Goal: Task Accomplishment & Management: Use online tool/utility

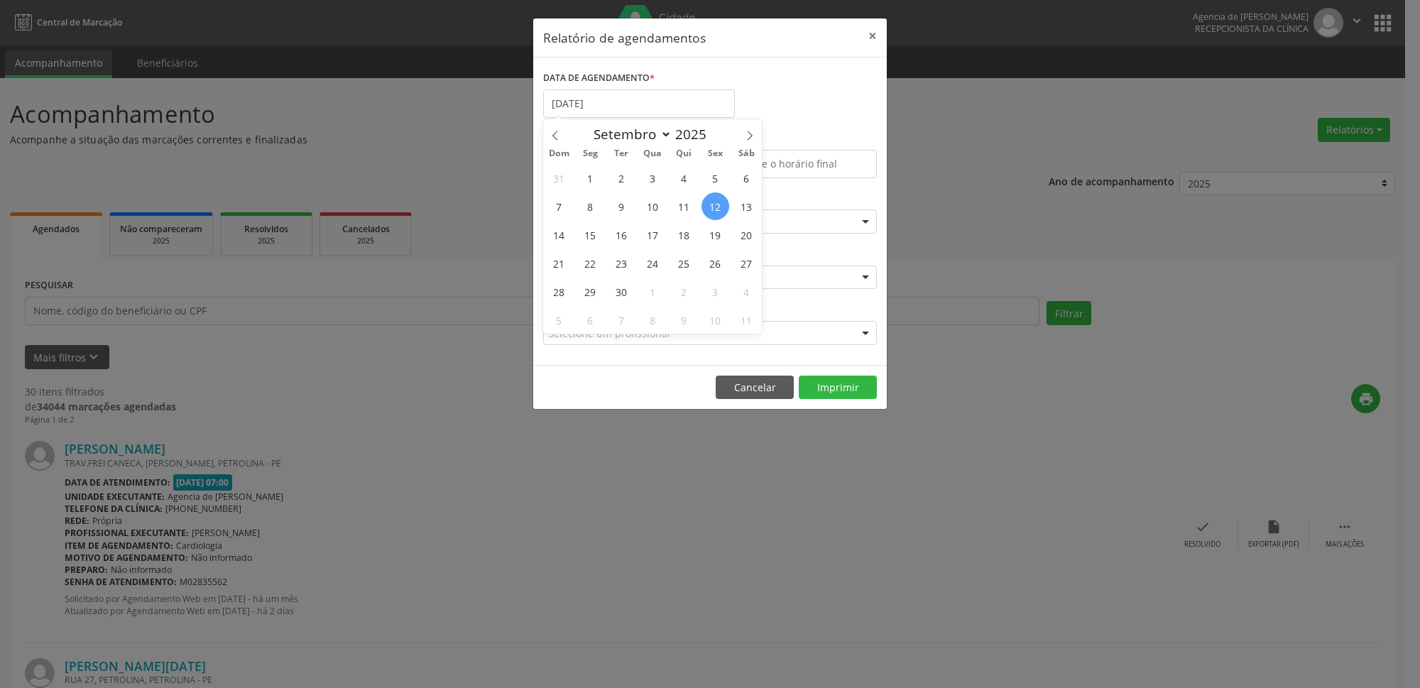
select select "8"
click at [621, 236] on span "16" at bounding box center [622, 235] width 28 height 28
type input "[DATE]"
click at [621, 236] on span "16" at bounding box center [622, 235] width 28 height 28
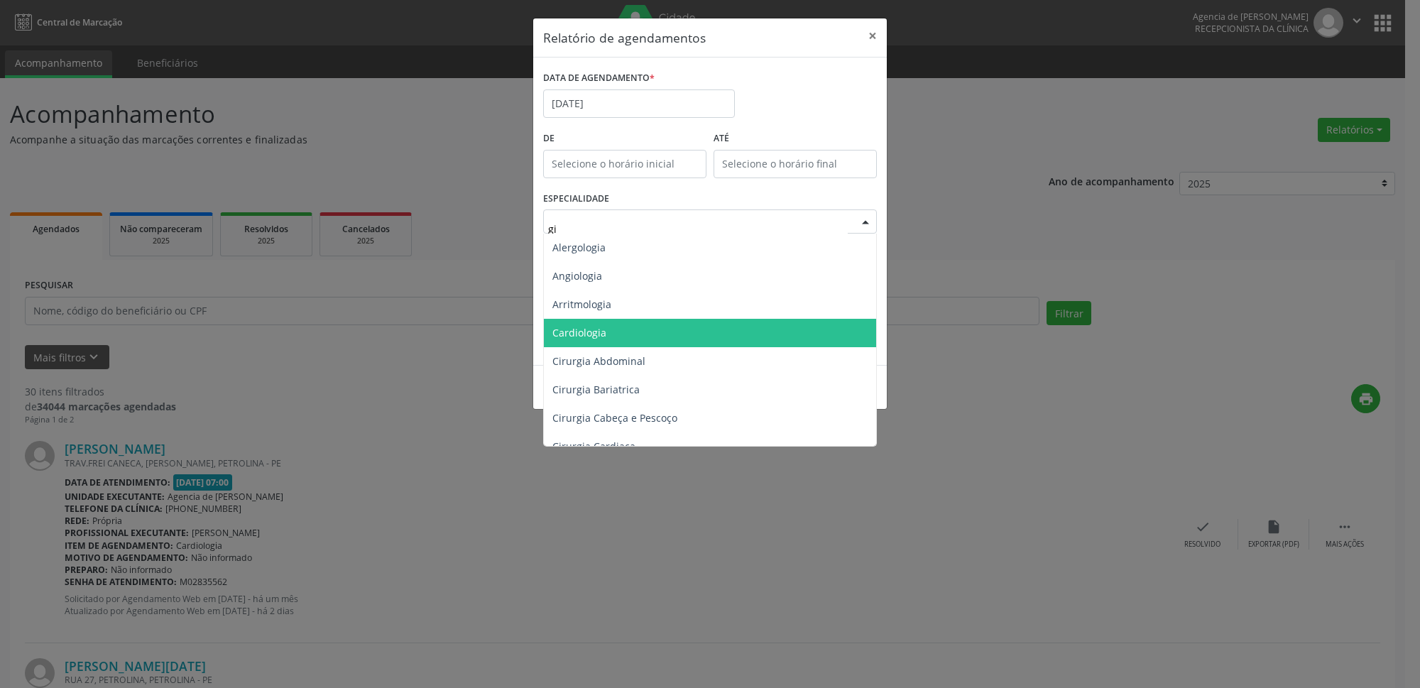
type input "gin"
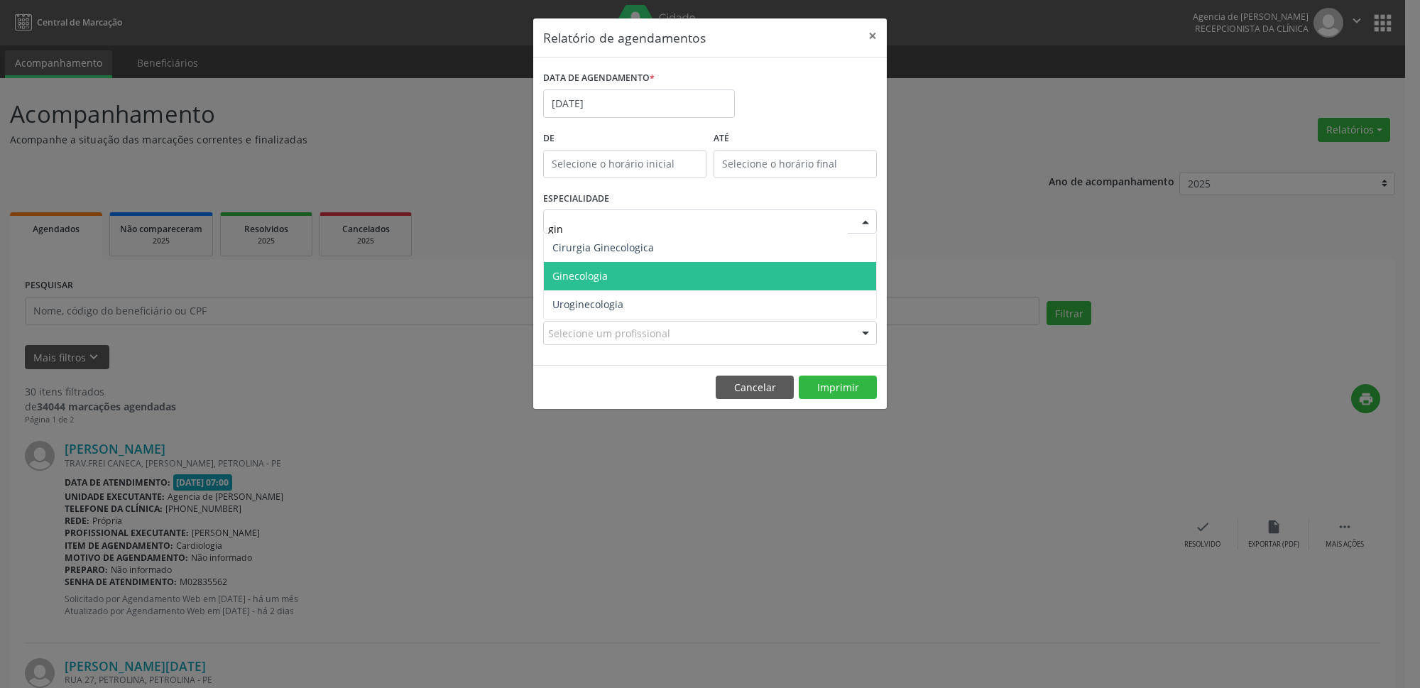
click at [635, 280] on span "Ginecologia" at bounding box center [710, 276] width 332 height 28
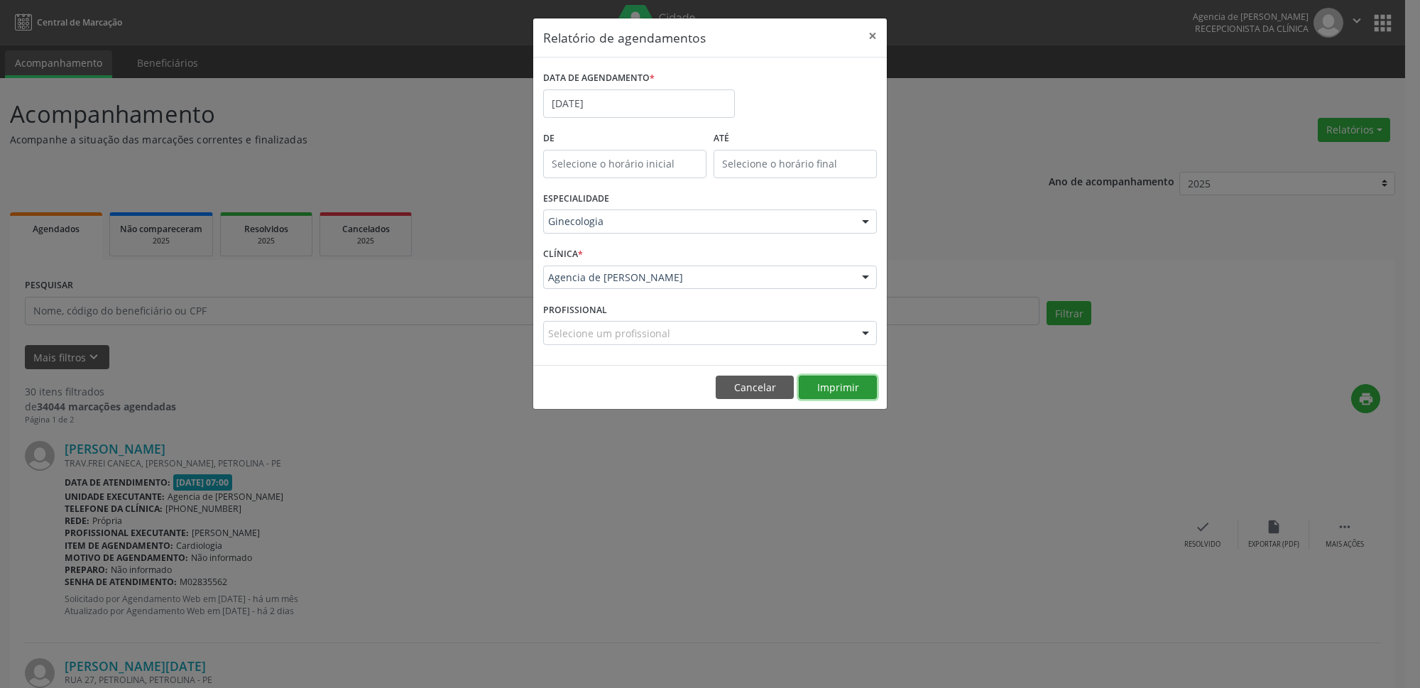
click at [833, 391] on button "Imprimir" at bounding box center [838, 388] width 78 height 24
click at [880, 35] on button "×" at bounding box center [872, 35] width 28 height 35
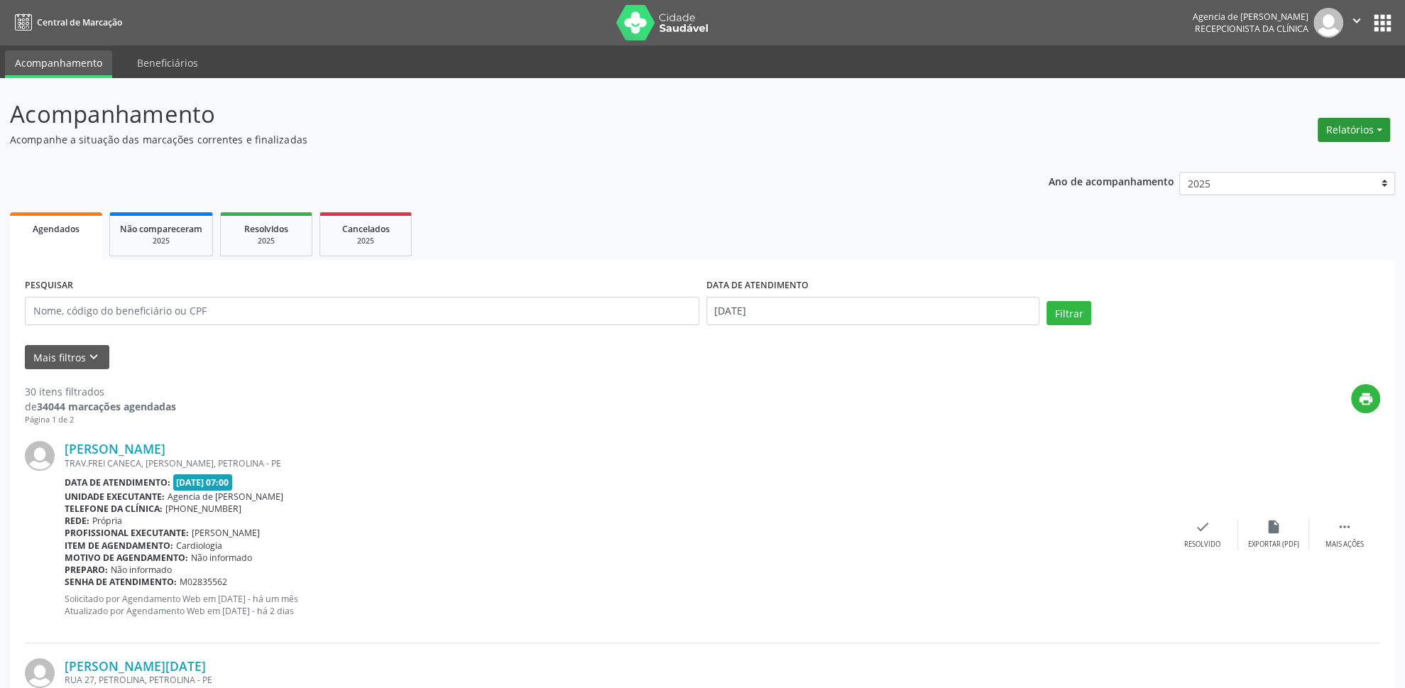
click at [1342, 128] on button "Relatórios" at bounding box center [1354, 130] width 72 height 24
click at [1328, 164] on link "Agendamentos" at bounding box center [1315, 161] width 153 height 20
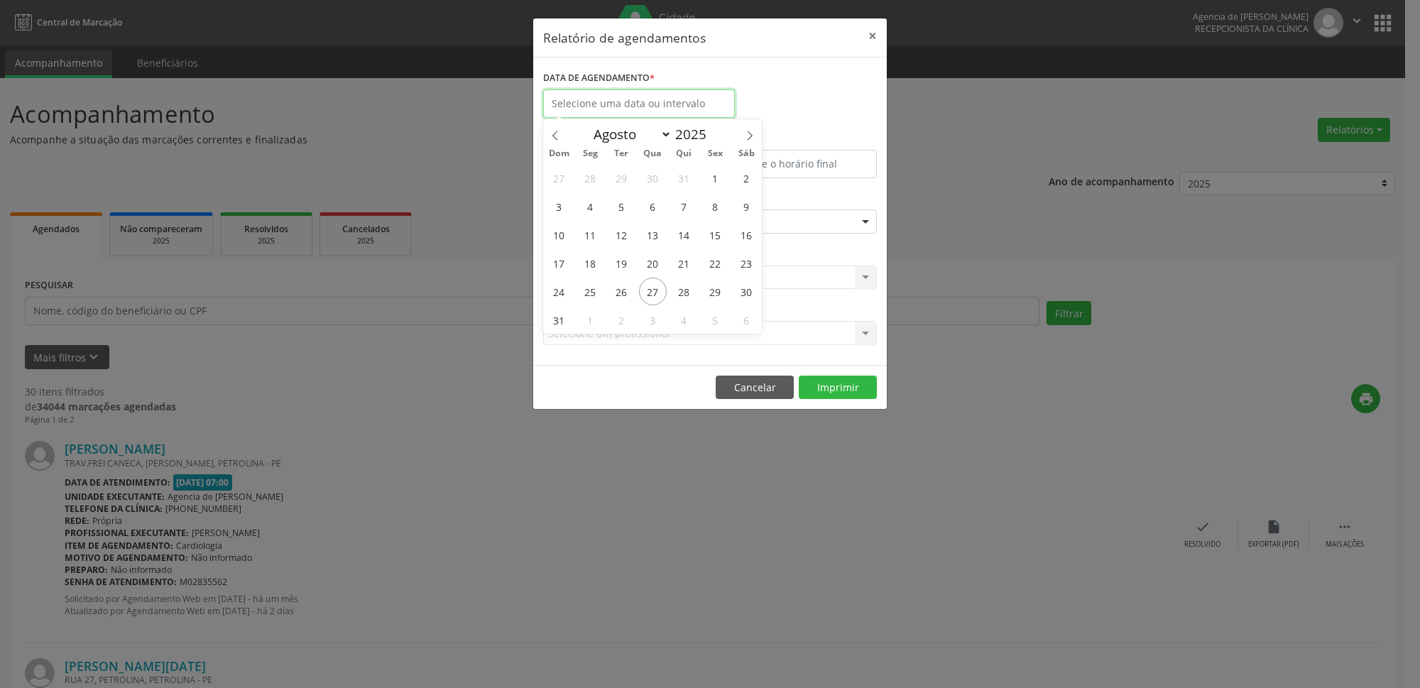
click at [659, 95] on input "text" at bounding box center [639, 103] width 192 height 28
click at [748, 141] on icon at bounding box center [750, 136] width 10 height 10
select select "8"
click at [623, 256] on span "23" at bounding box center [622, 263] width 28 height 28
type input "[DATE]"
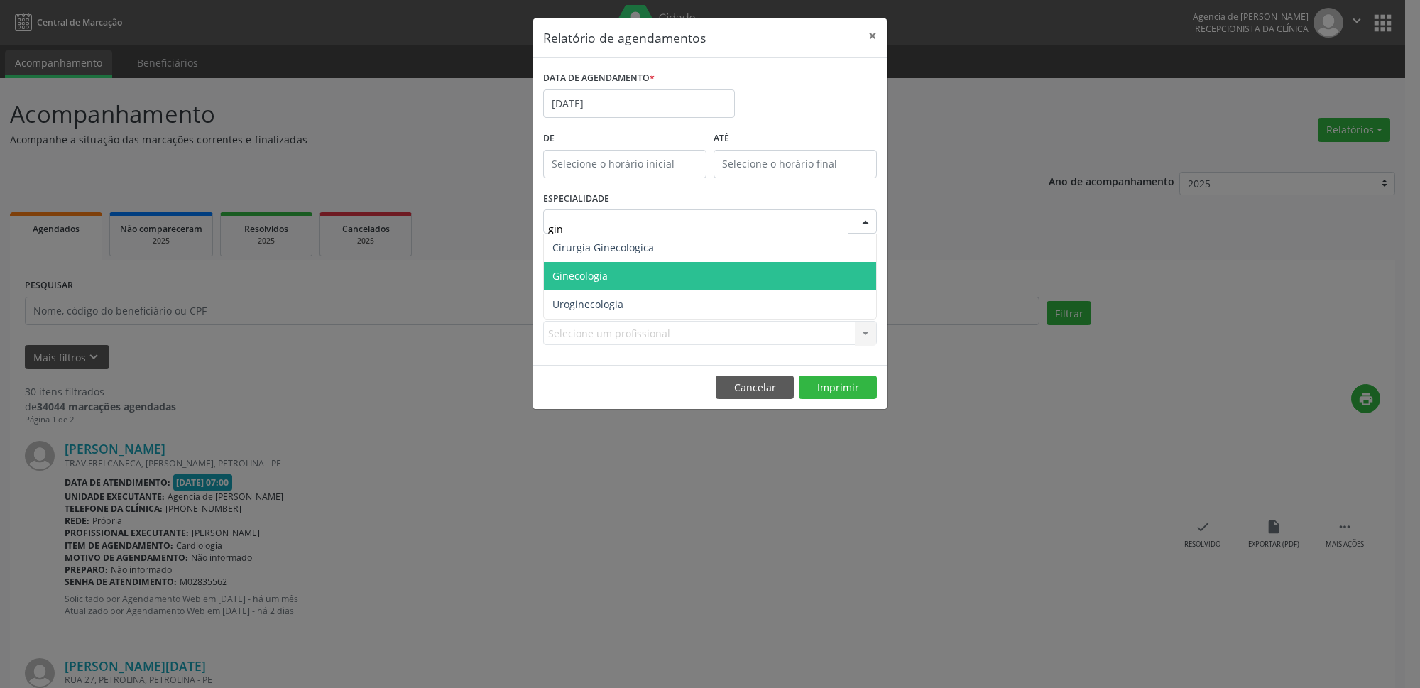
click at [629, 280] on span "Ginecologia" at bounding box center [710, 276] width 332 height 28
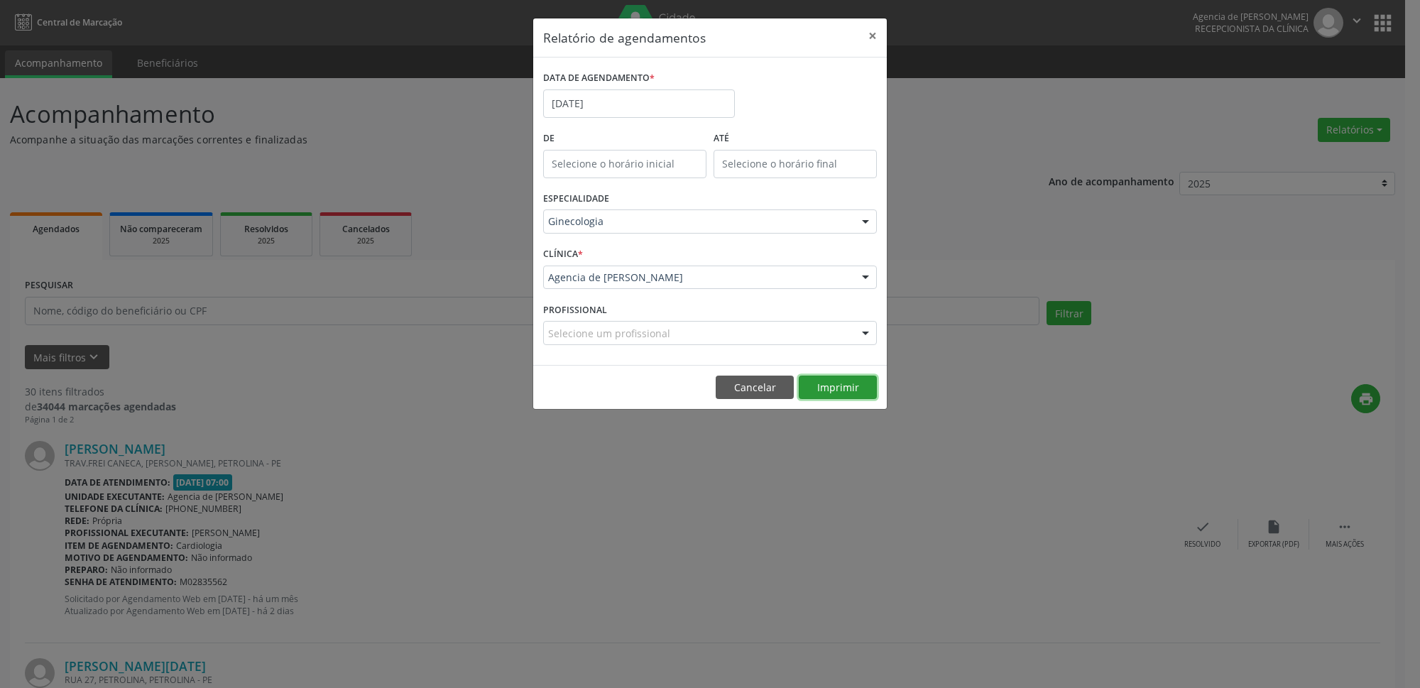
click at [819, 386] on button "Imprimir" at bounding box center [838, 388] width 78 height 24
click at [607, 109] on input "[DATE]" at bounding box center [639, 103] width 192 height 28
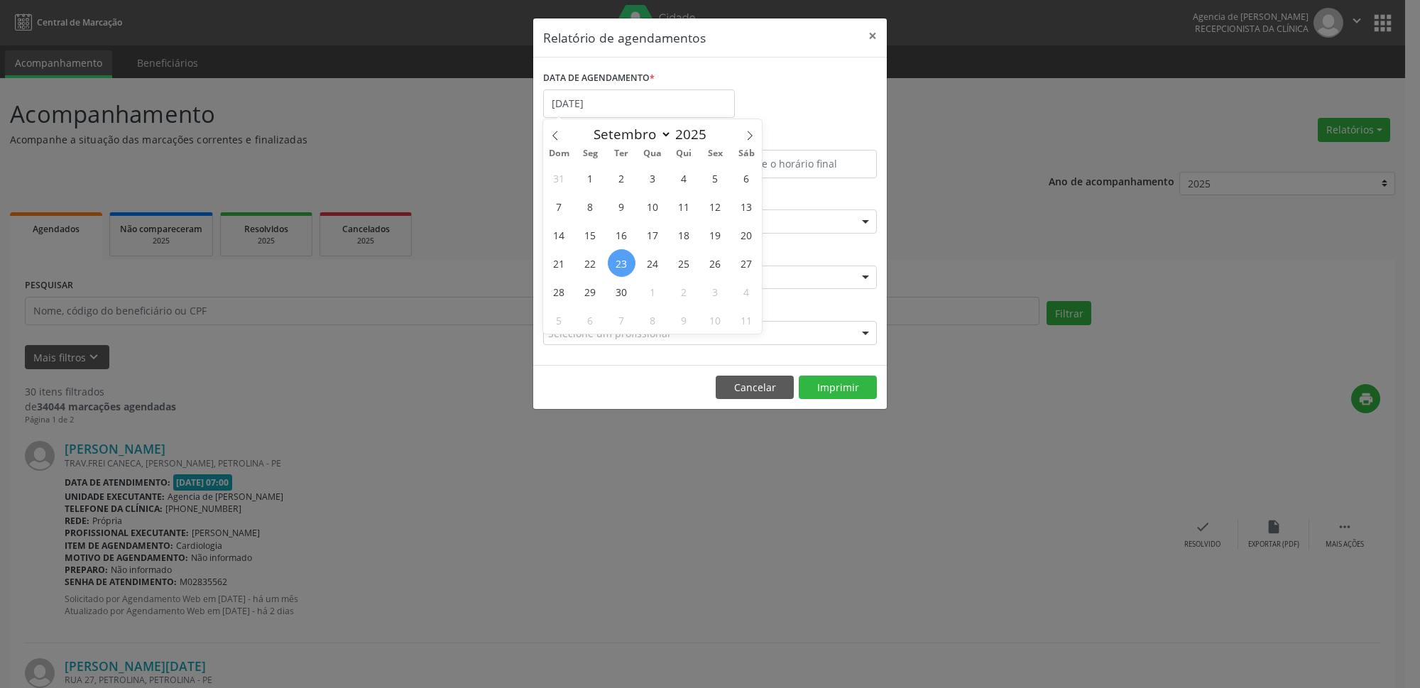
click at [834, 114] on div "DATA DE AGENDAMENTO * [DATE]" at bounding box center [710, 97] width 341 height 60
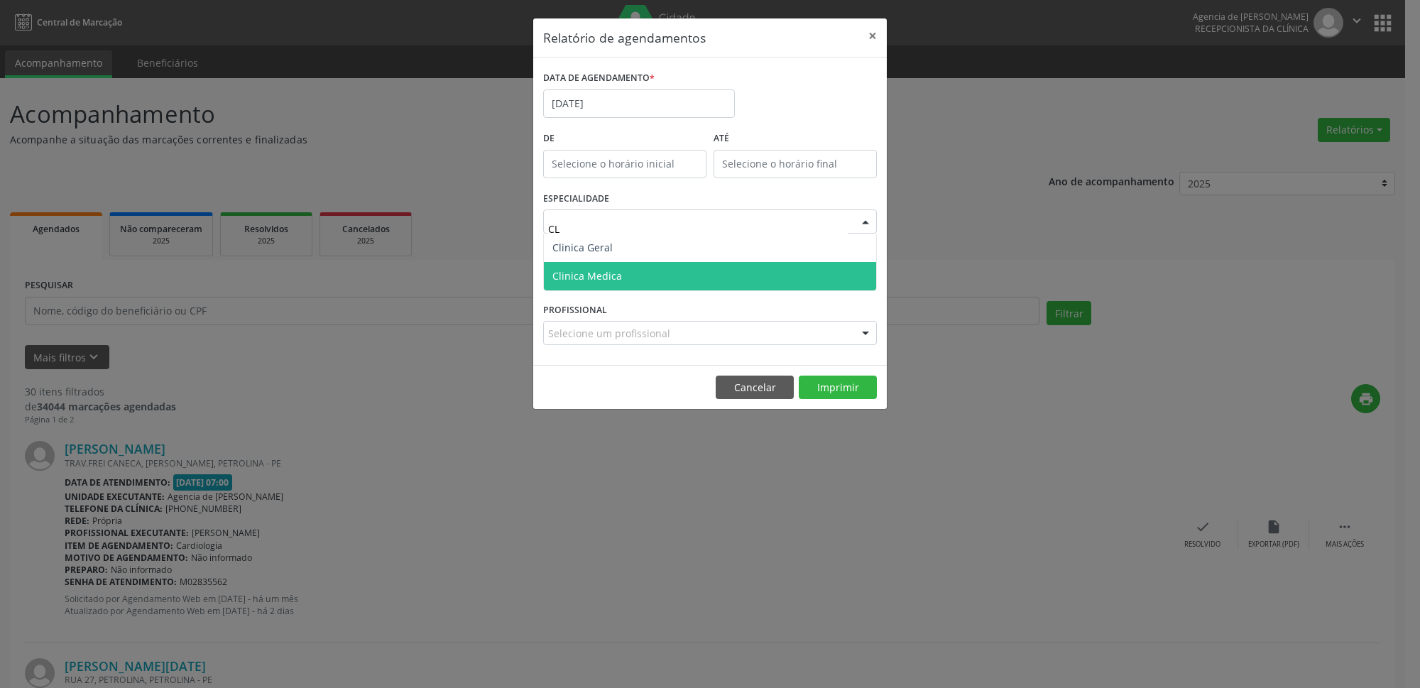
type input "CLI"
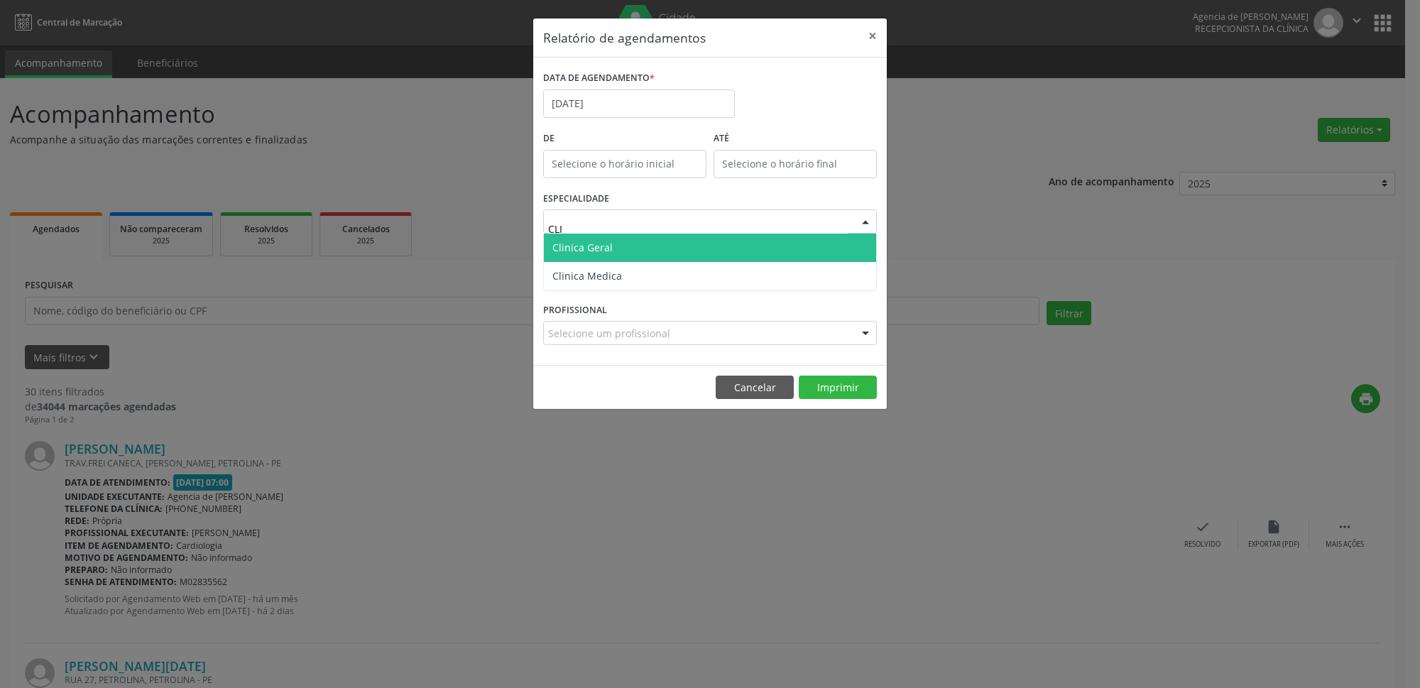
click at [628, 253] on span "Clinica Geral" at bounding box center [710, 248] width 332 height 28
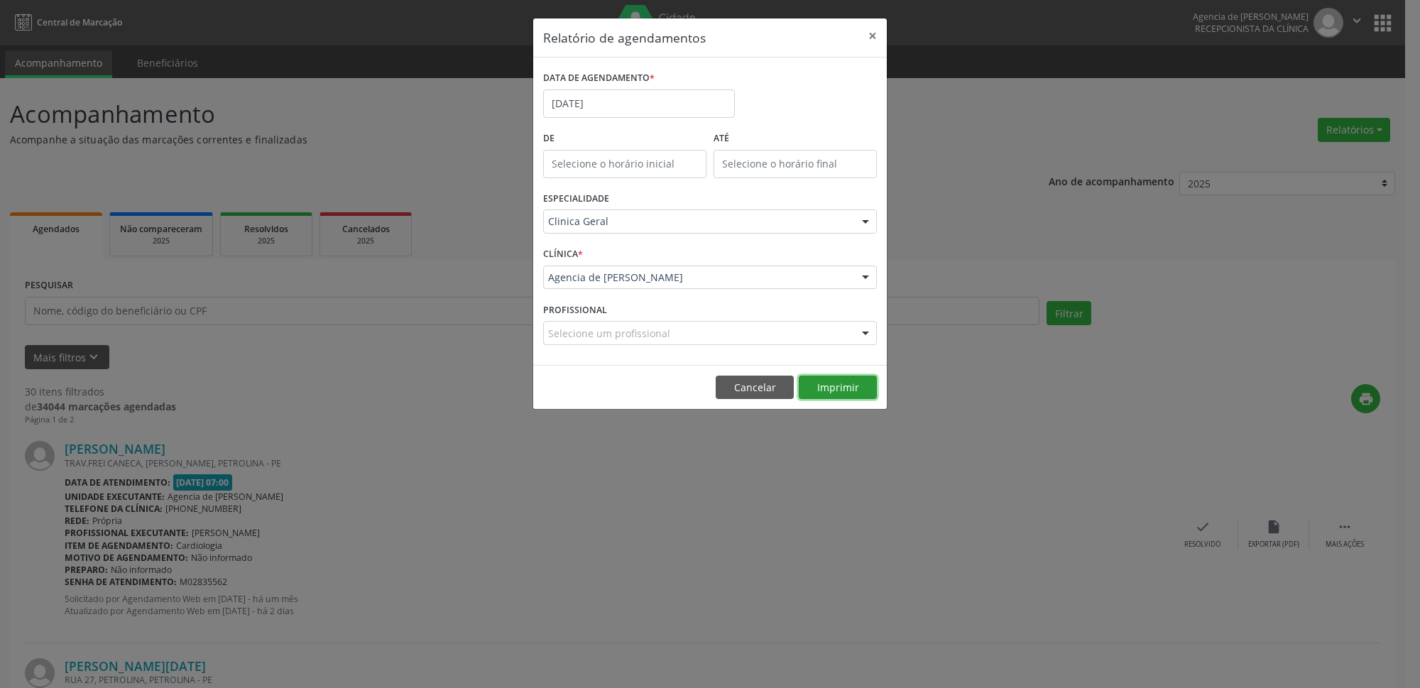
click at [845, 389] on button "Imprimir" at bounding box center [838, 388] width 78 height 24
click at [625, 102] on input "[DATE]" at bounding box center [639, 103] width 192 height 28
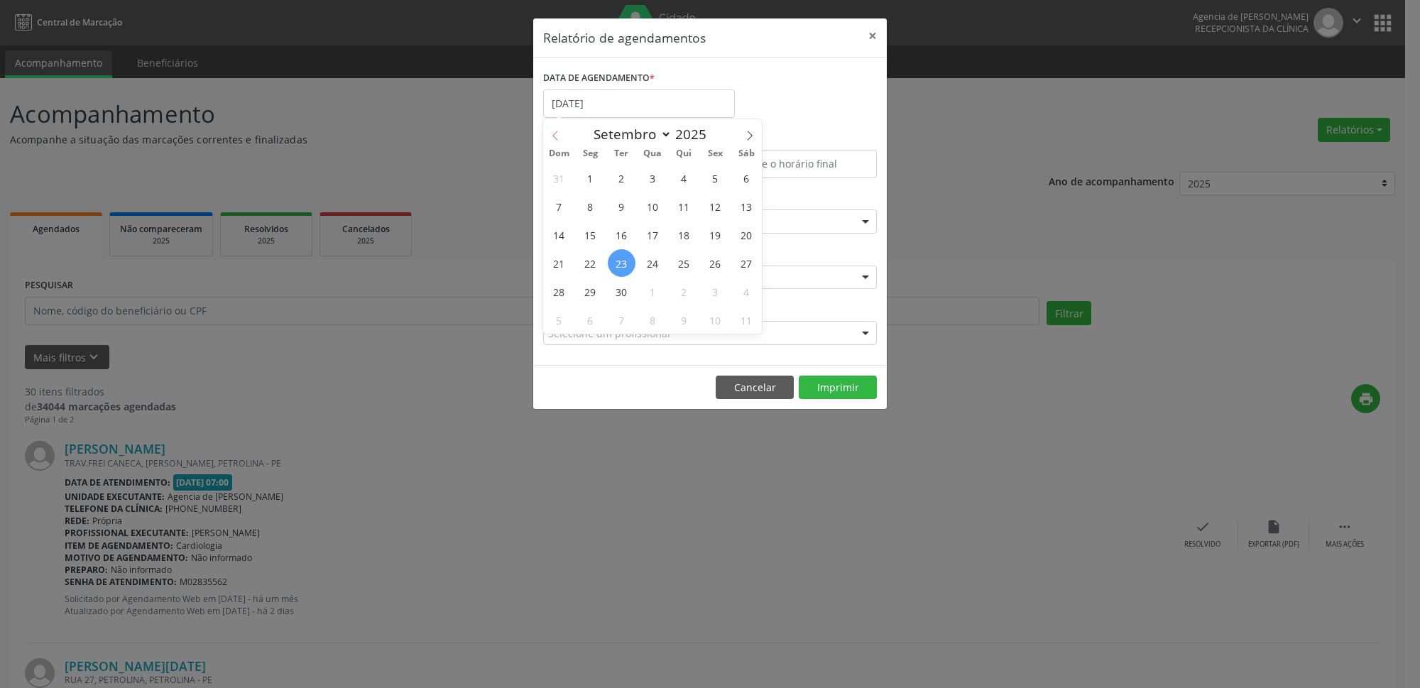
click at [559, 134] on icon at bounding box center [555, 136] width 10 height 10
select select "7"
click at [684, 288] on span "28" at bounding box center [684, 292] width 28 height 28
type input "[DATE]"
click at [616, 96] on input "[DATE]" at bounding box center [639, 103] width 192 height 28
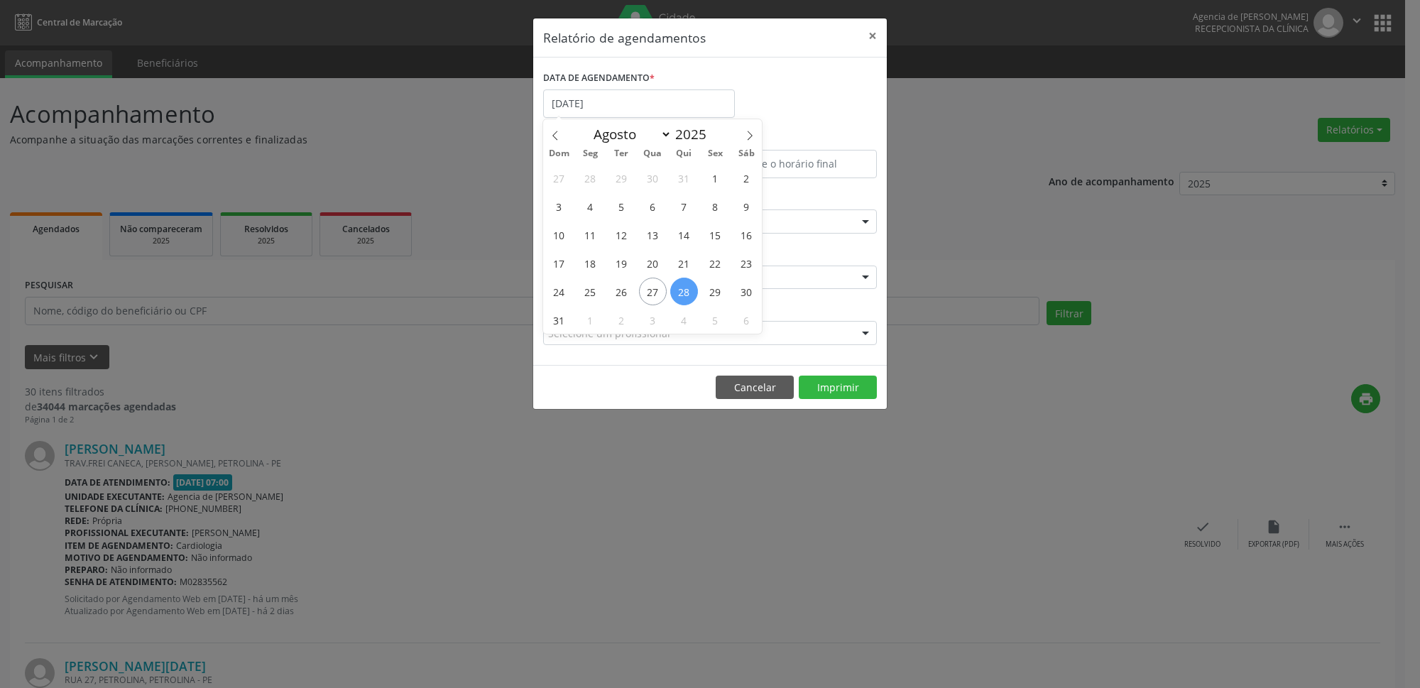
click at [688, 291] on span "28" at bounding box center [684, 292] width 28 height 28
type input "[DATE]"
drag, startPoint x: 688, startPoint y: 291, endPoint x: 680, endPoint y: 283, distance: 11.6
click at [680, 283] on span "28" at bounding box center [684, 292] width 28 height 28
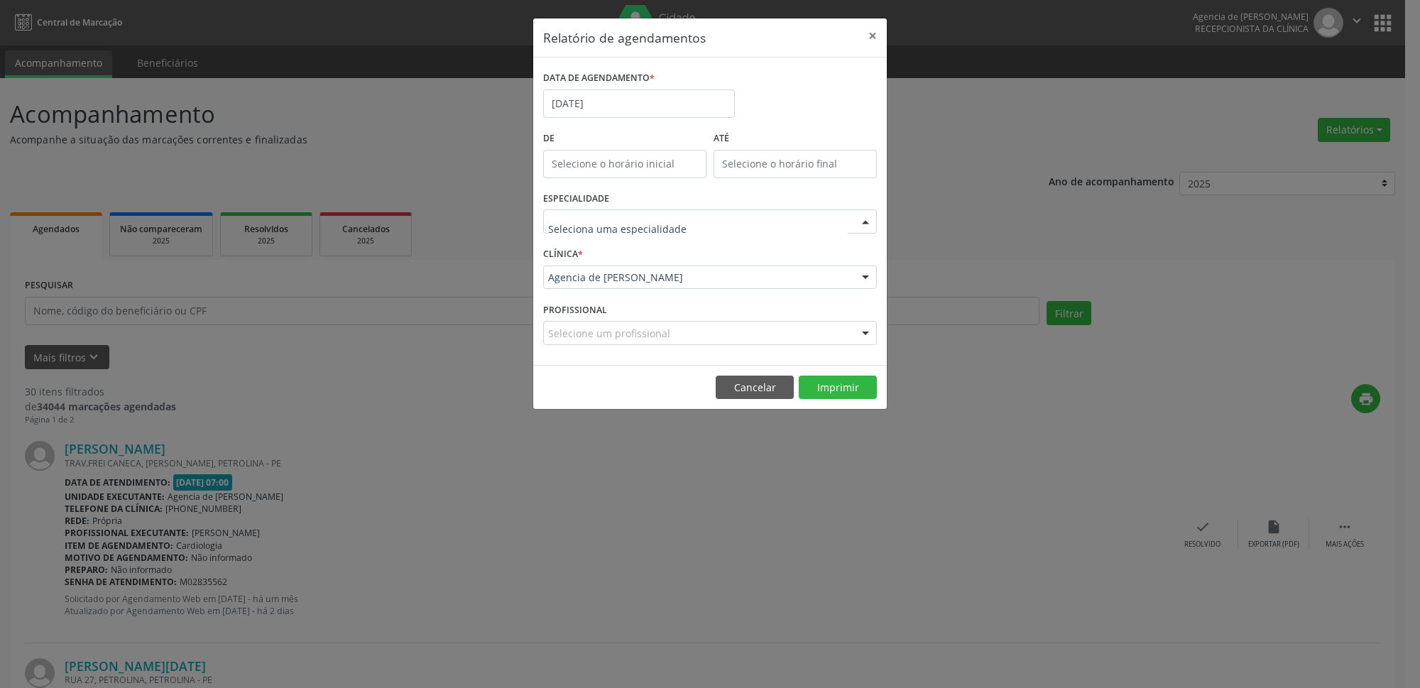
click at [702, 214] on div at bounding box center [710, 221] width 334 height 24
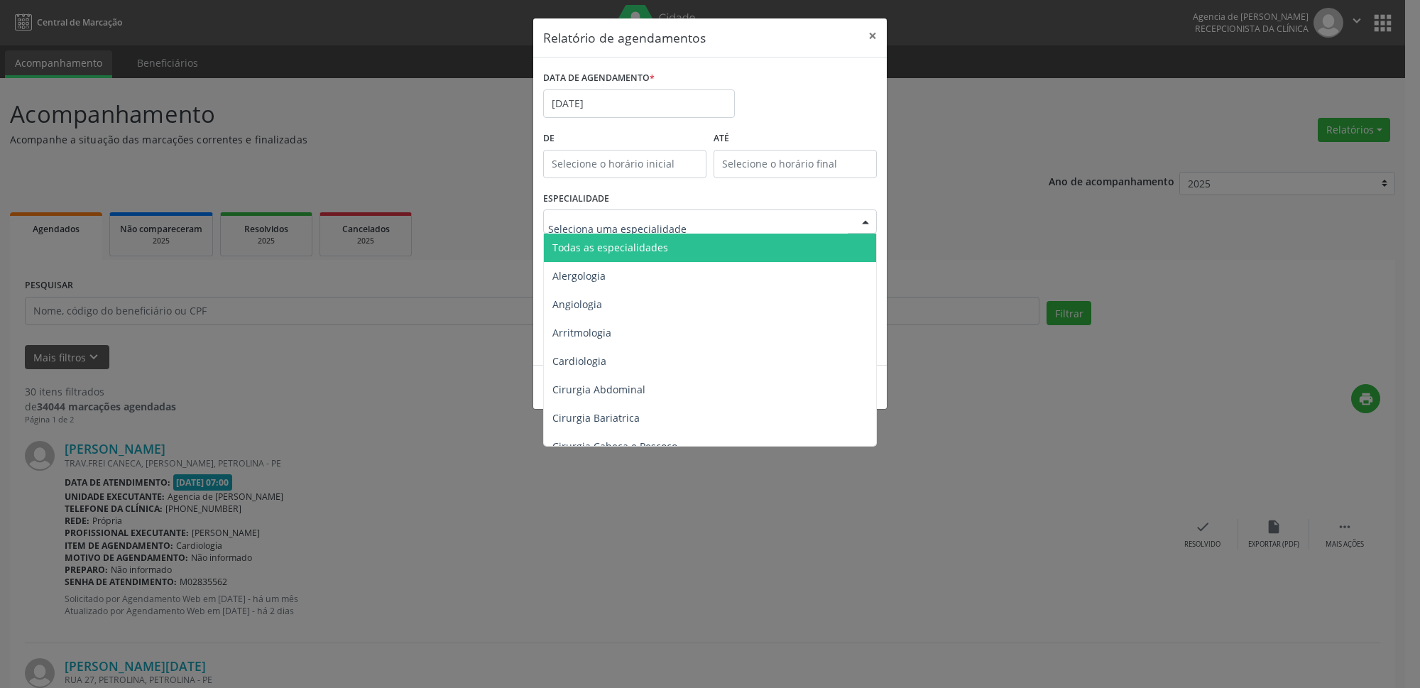
click at [699, 246] on span "Todas as especialidades" at bounding box center [711, 248] width 334 height 28
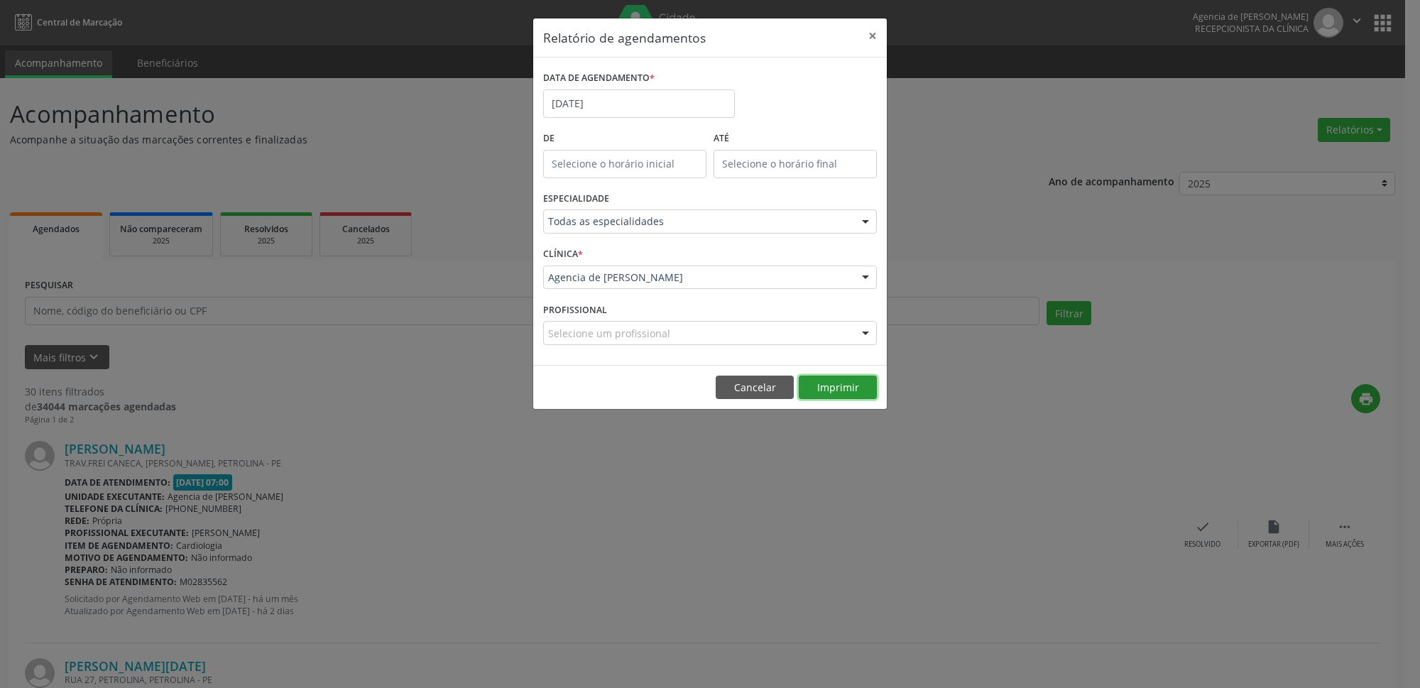
click at [821, 383] on button "Imprimir" at bounding box center [838, 388] width 78 height 24
click at [868, 34] on button "×" at bounding box center [872, 35] width 28 height 35
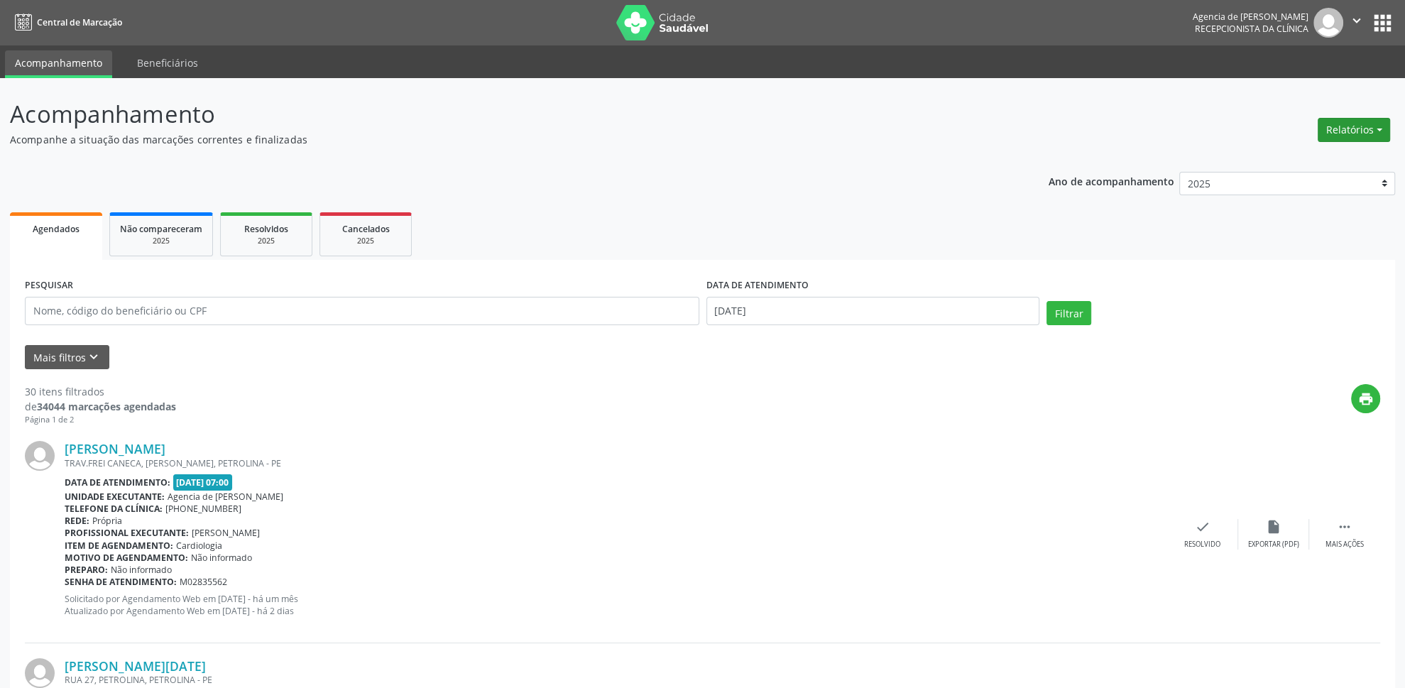
click at [1345, 137] on button "Relatórios" at bounding box center [1354, 130] width 72 height 24
click at [1259, 162] on link "Agendamentos" at bounding box center [1315, 161] width 153 height 20
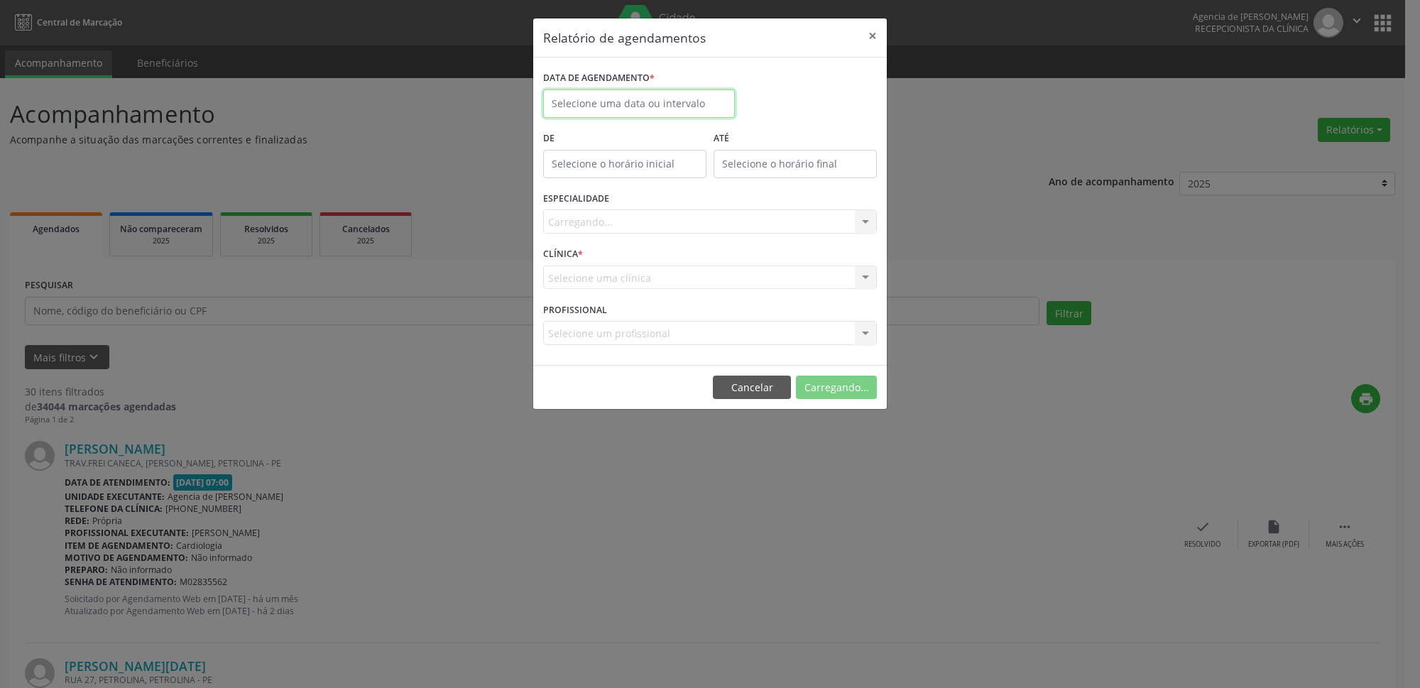
click at [604, 111] on input "text" at bounding box center [639, 103] width 192 height 28
click at [743, 131] on span at bounding box center [750, 131] width 24 height 24
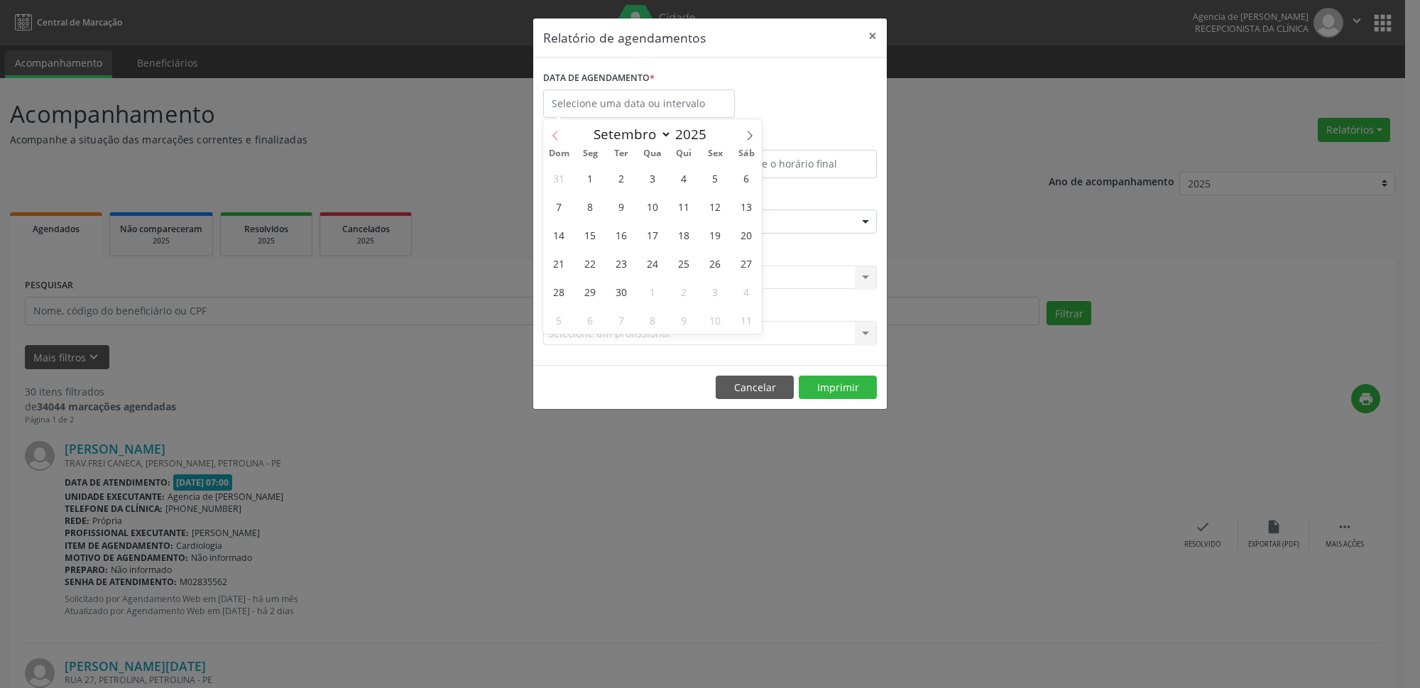
click at [560, 134] on icon at bounding box center [555, 136] width 10 height 10
select select "7"
click at [647, 293] on span "27" at bounding box center [653, 292] width 28 height 28
type input "[DATE]"
click at [684, 233] on div "Seleciona uma especialidade" at bounding box center [710, 221] width 334 height 24
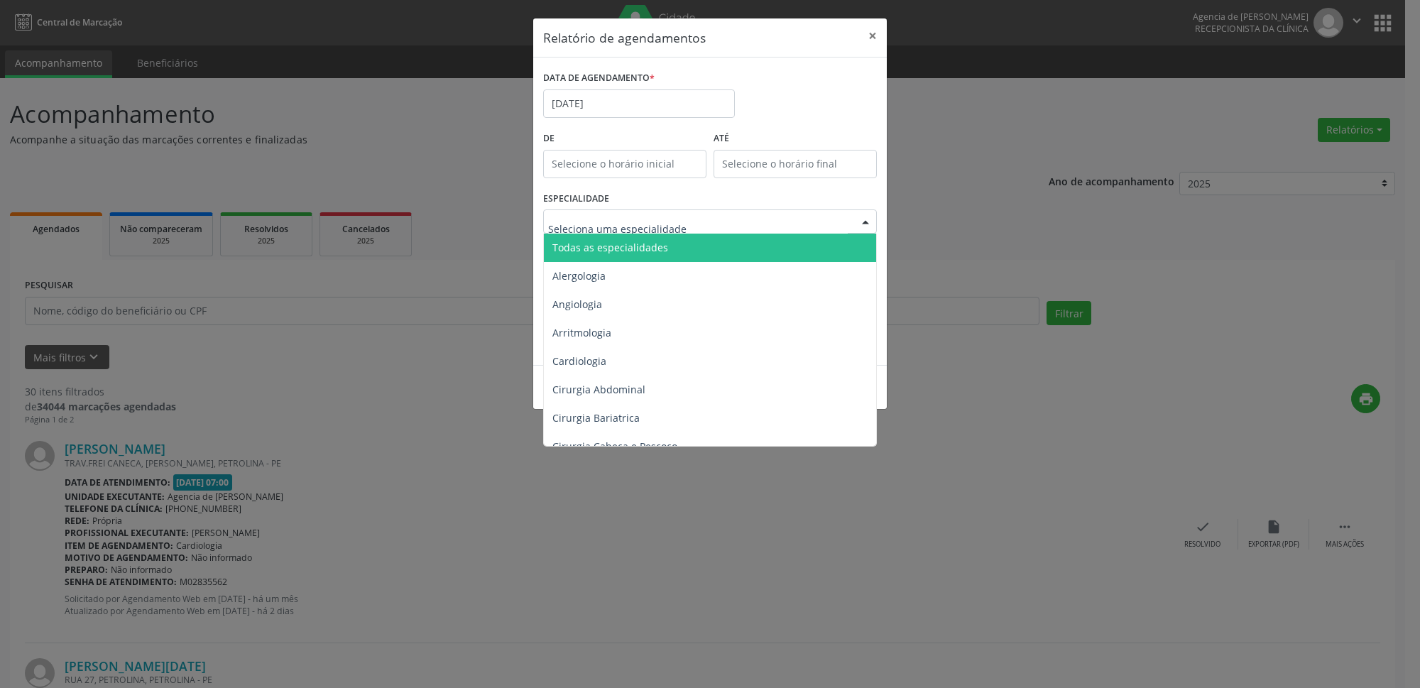
click at [686, 241] on span "Todas as especialidades" at bounding box center [711, 248] width 334 height 28
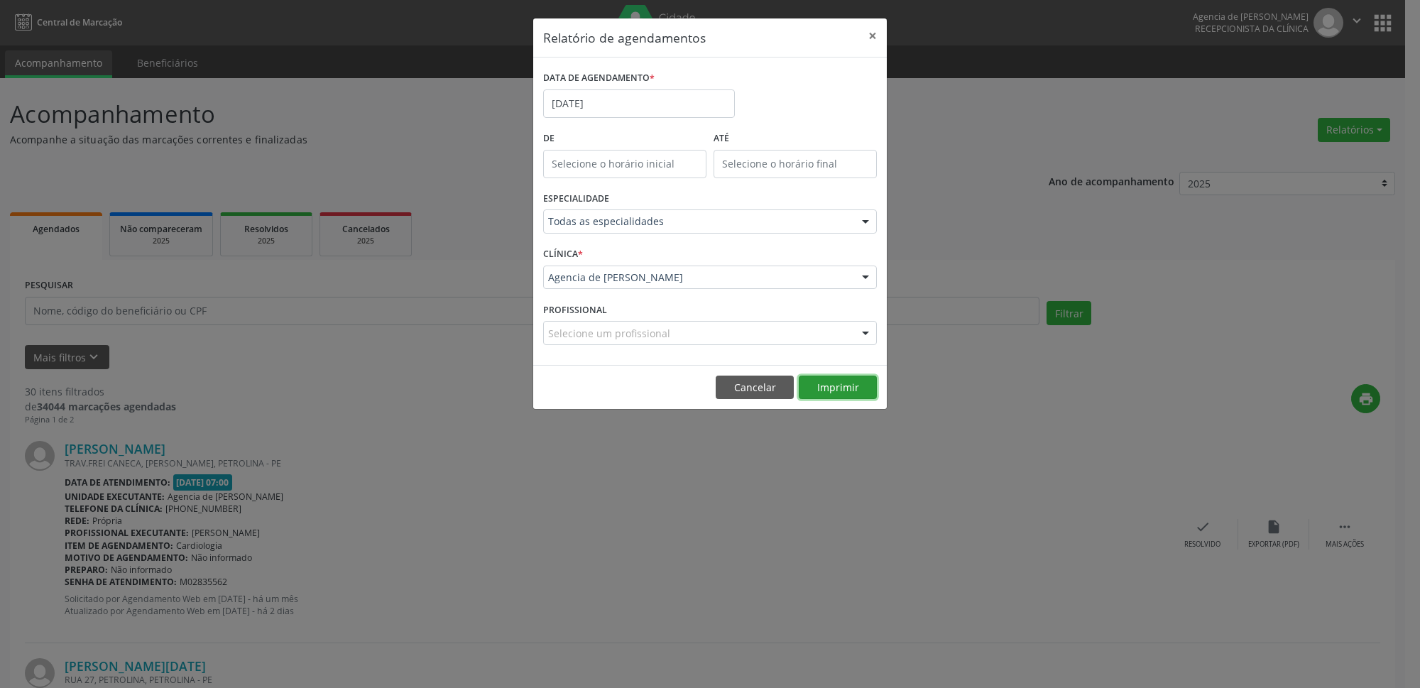
click at [819, 389] on button "Imprimir" at bounding box center [838, 388] width 78 height 24
click at [664, 111] on input "[DATE]" at bounding box center [639, 103] width 192 height 28
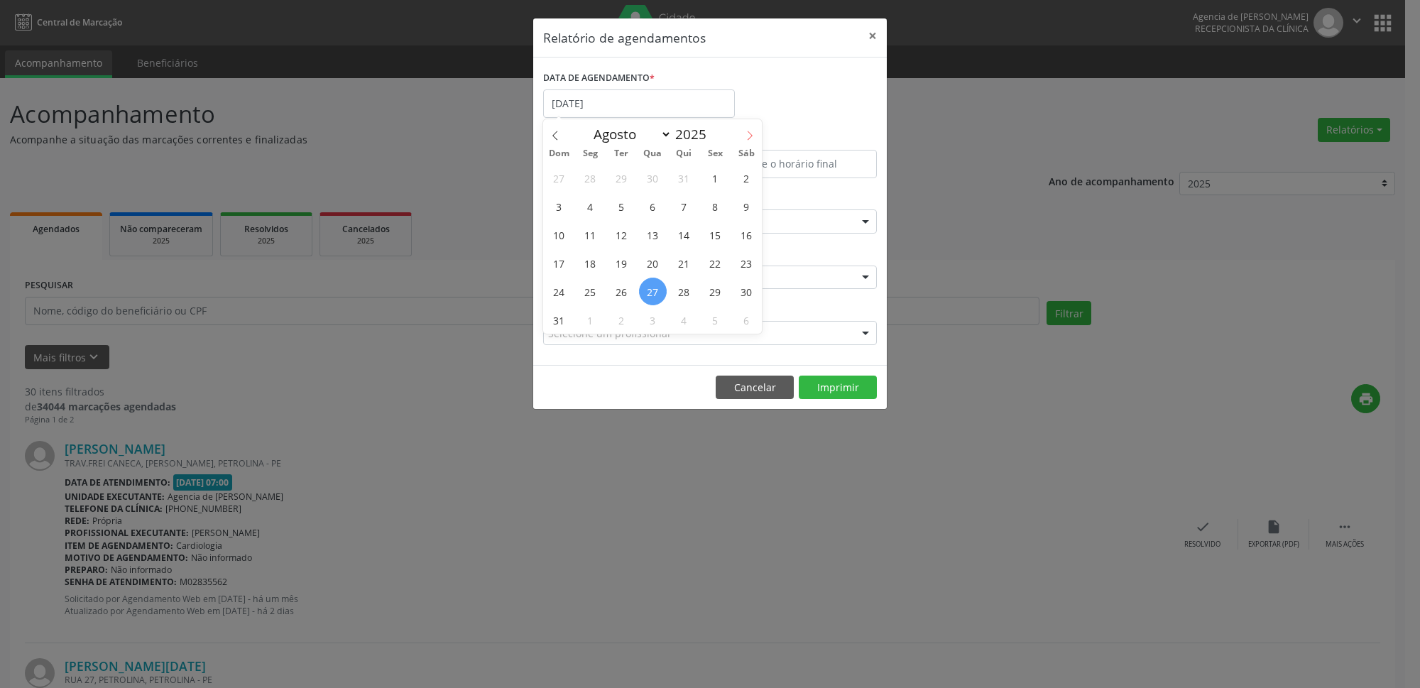
click at [746, 139] on icon at bounding box center [750, 136] width 10 height 10
select select "8"
click at [691, 241] on span "18" at bounding box center [684, 235] width 28 height 28
type input "[DATE]"
click at [691, 241] on span "18" at bounding box center [684, 235] width 28 height 28
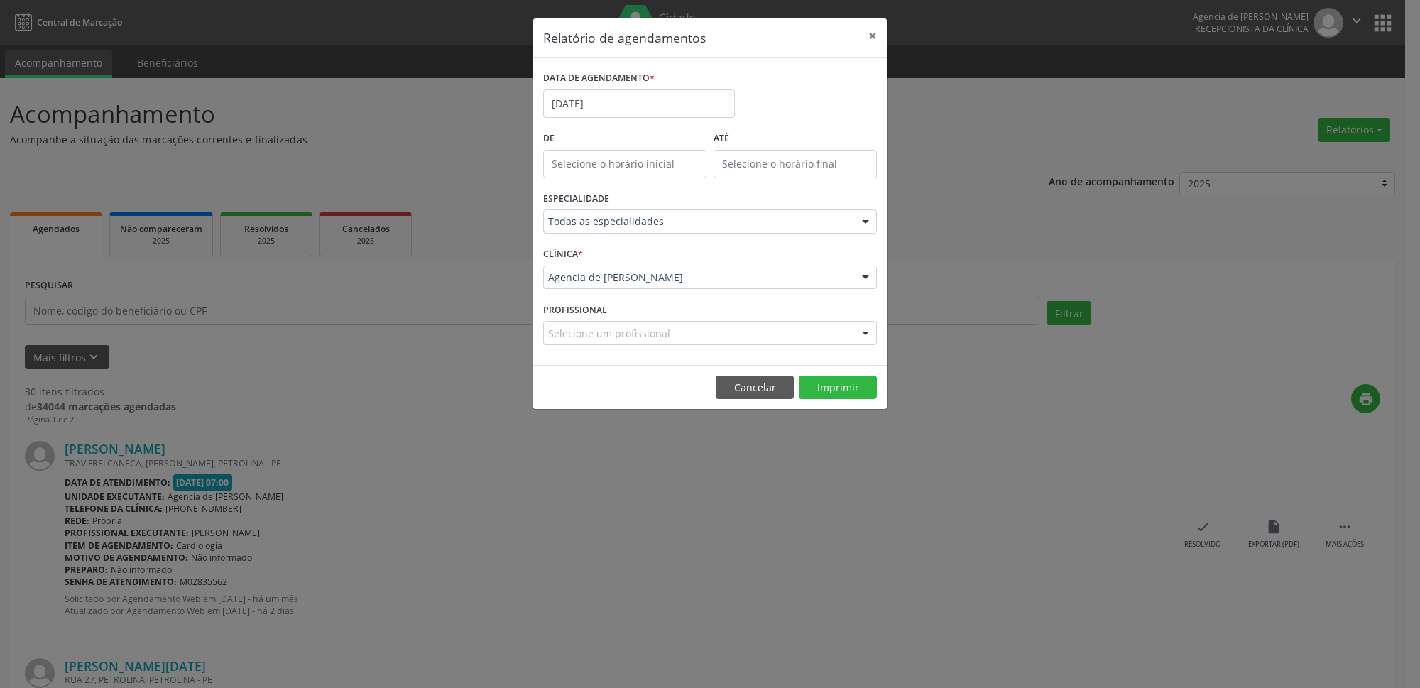
click at [689, 231] on div "Todas as especialidades" at bounding box center [710, 221] width 334 height 24
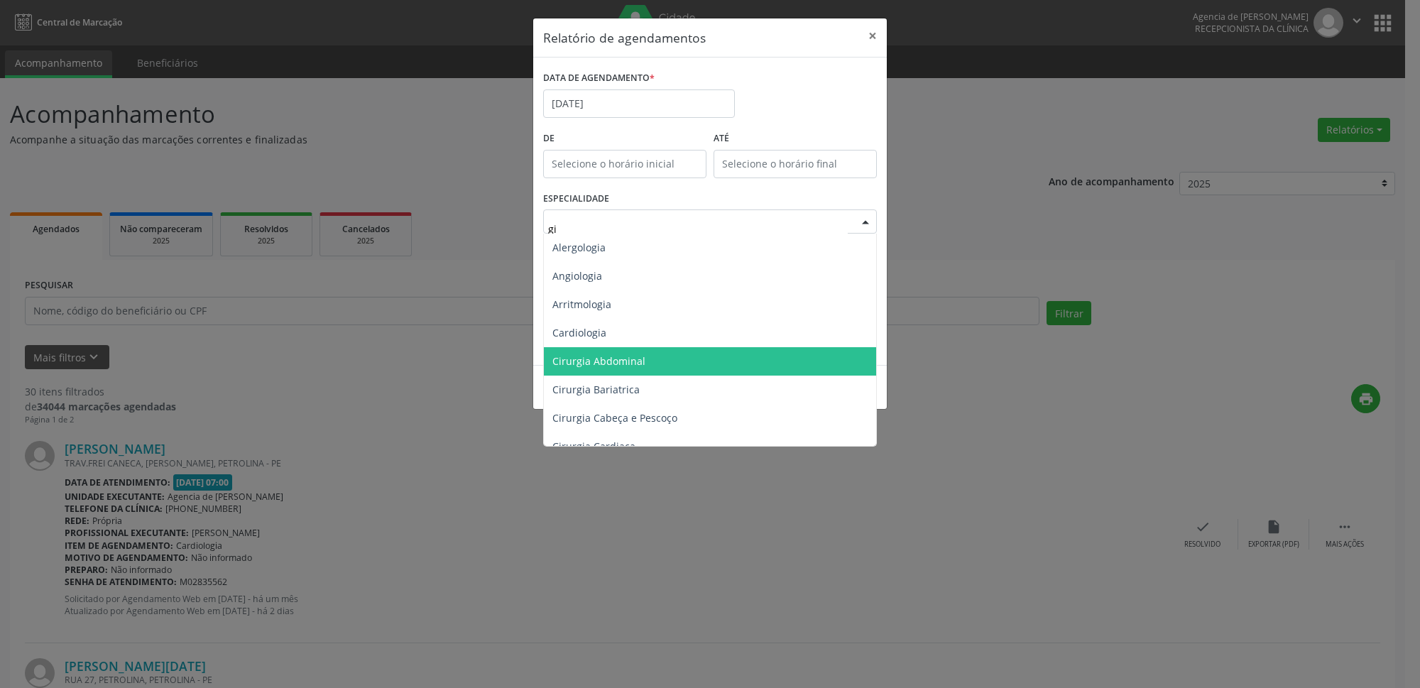
type input "gin"
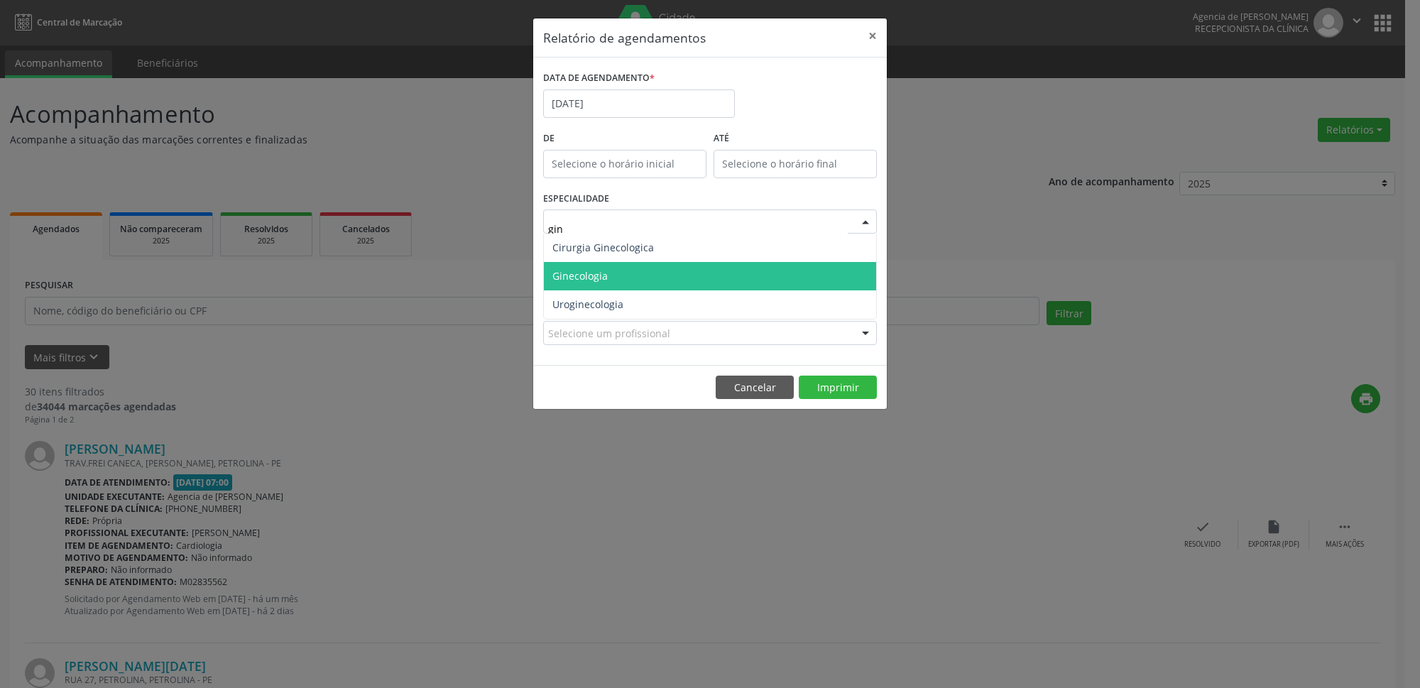
click at [756, 280] on span "Ginecologia" at bounding box center [710, 276] width 332 height 28
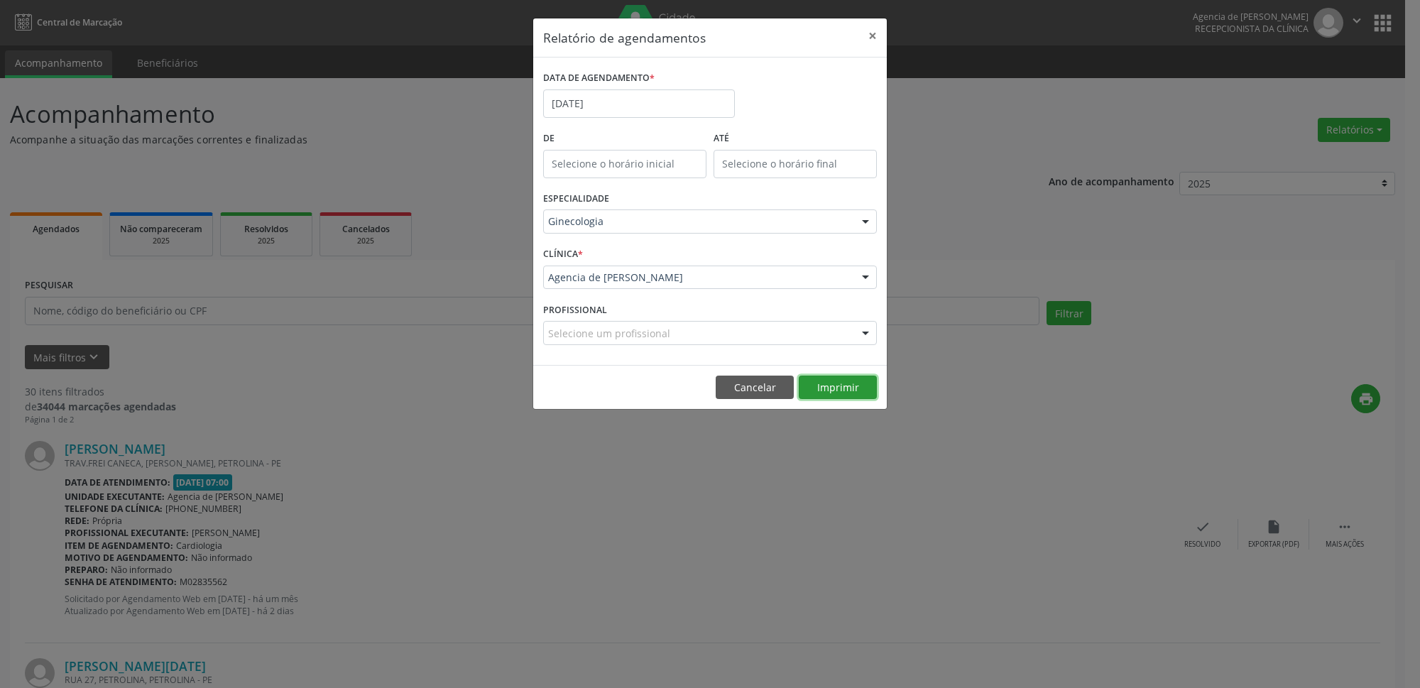
click at [809, 383] on button "Imprimir" at bounding box center [838, 388] width 78 height 24
click at [719, 105] on input "[DATE]" at bounding box center [639, 103] width 192 height 28
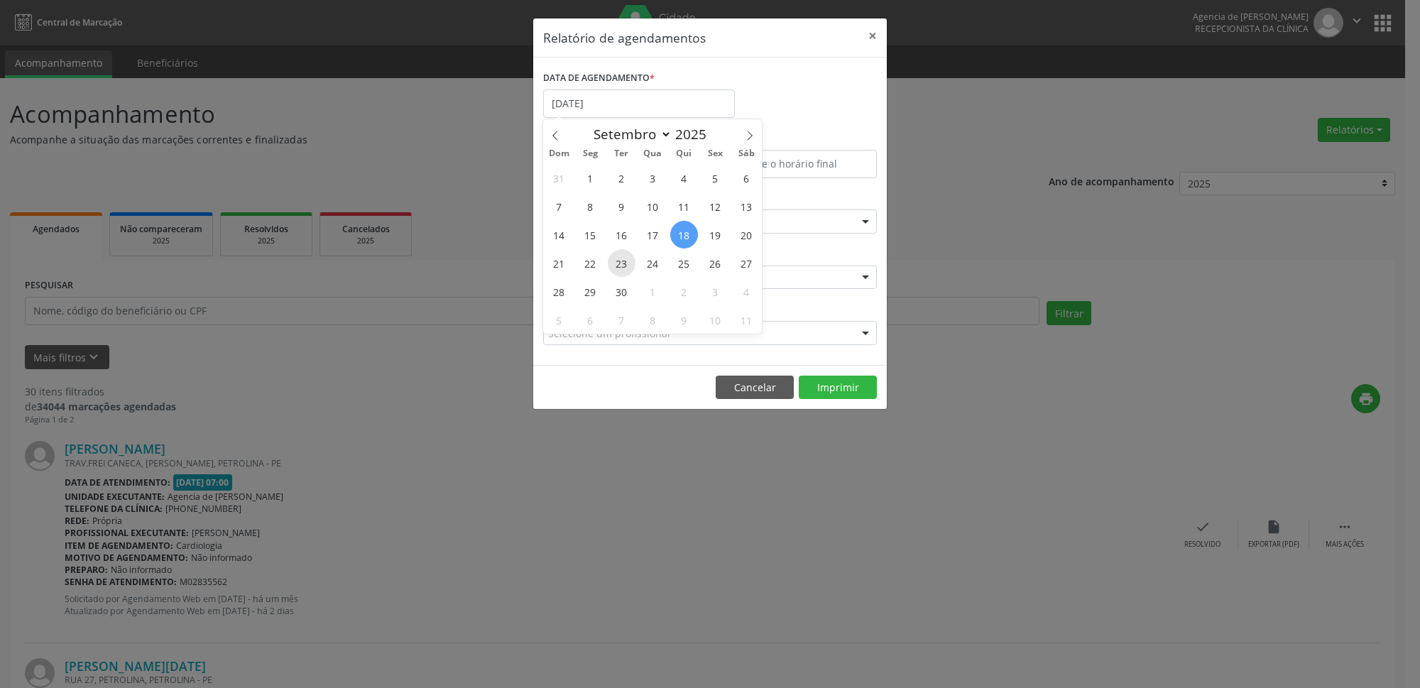
click at [625, 265] on span "23" at bounding box center [622, 263] width 28 height 28
type input "[DATE]"
click at [625, 265] on span "23" at bounding box center [622, 263] width 28 height 28
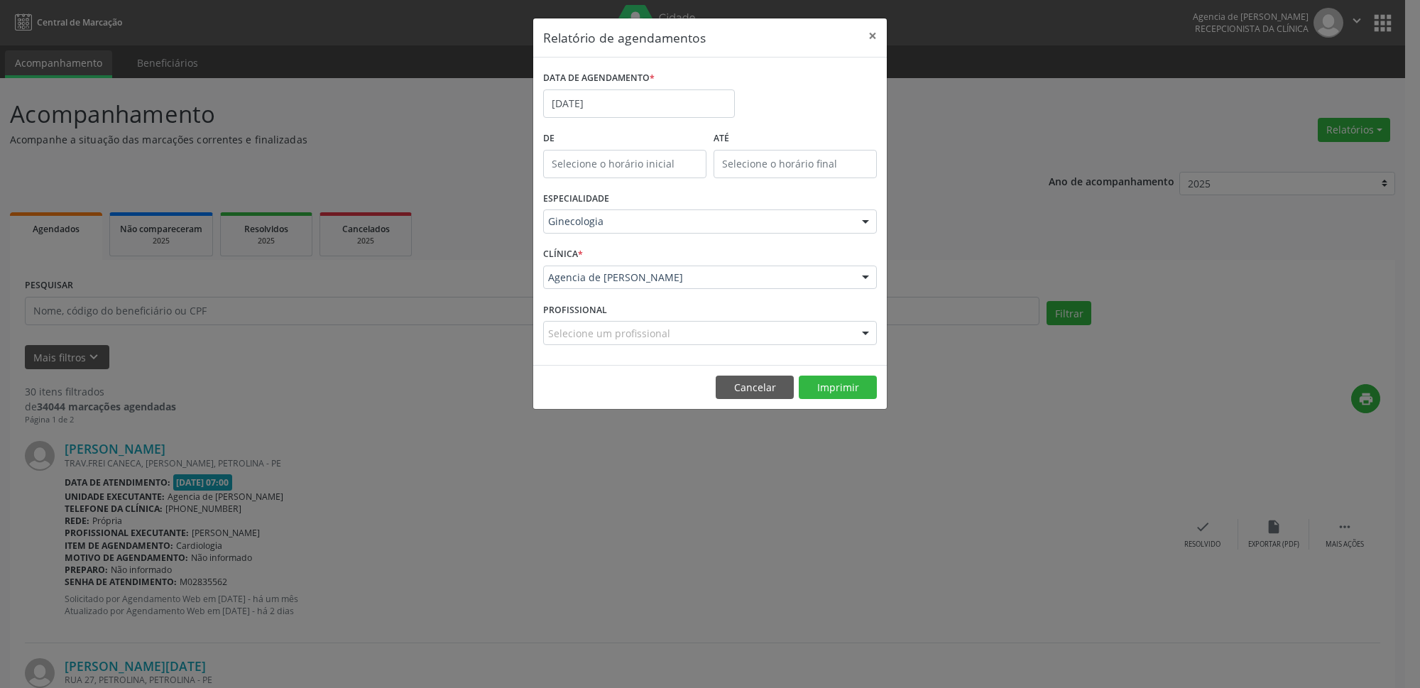
click at [733, 234] on div "ESPECIALIDADE Ginecologia Todas as especialidades Alergologia Angiologia Arritm…" at bounding box center [710, 215] width 341 height 55
click at [728, 230] on div "Ginecologia" at bounding box center [710, 221] width 334 height 24
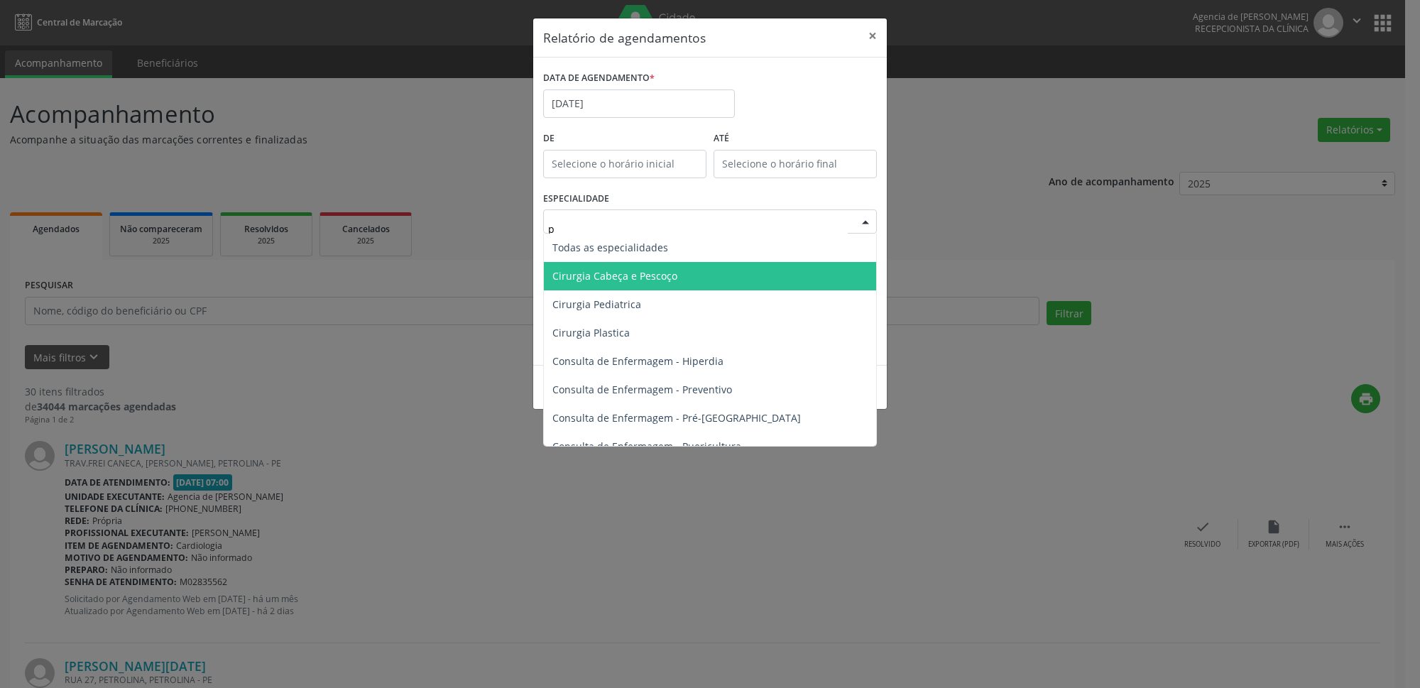
type input "pr"
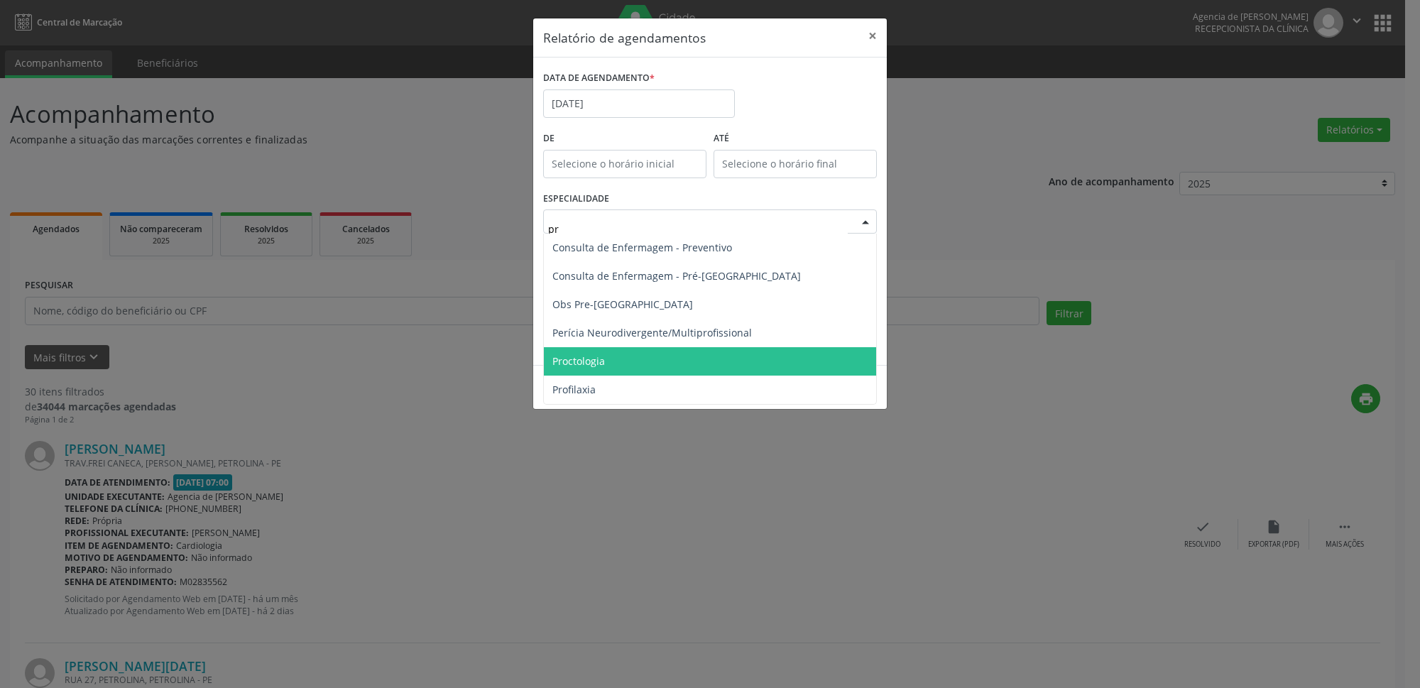
click at [689, 368] on span "Proctologia" at bounding box center [710, 361] width 332 height 28
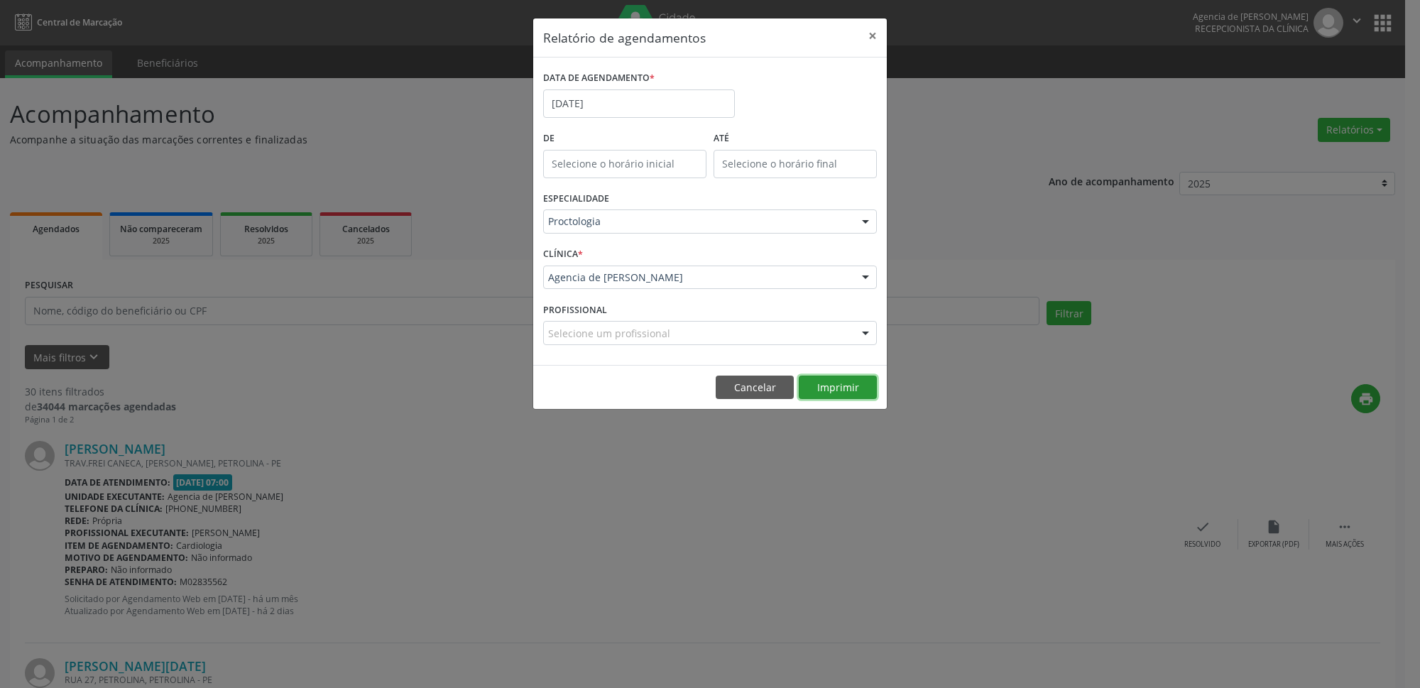
click at [858, 393] on button "Imprimir" at bounding box center [838, 388] width 78 height 24
click at [620, 91] on input "[DATE]" at bounding box center [639, 103] width 192 height 28
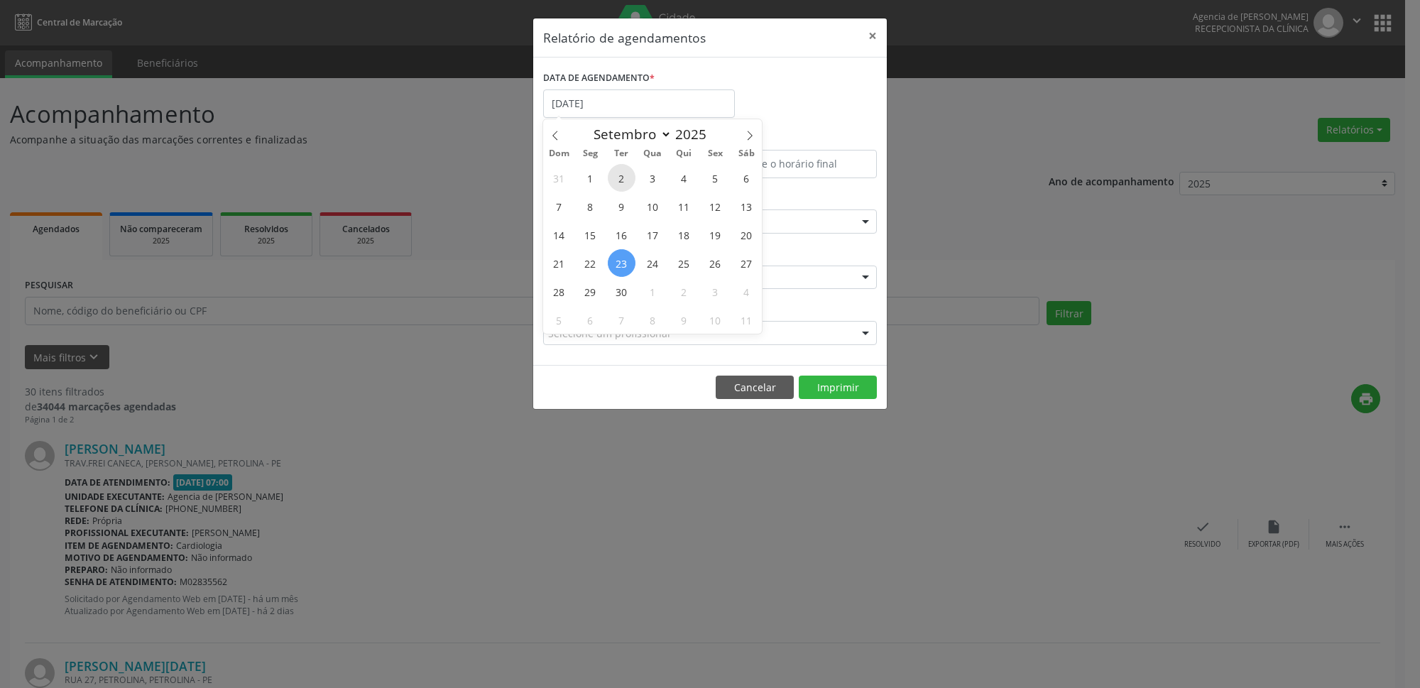
click at [625, 178] on span "2" at bounding box center [622, 178] width 28 height 28
type input "[DATE]"
click at [625, 178] on span "2" at bounding box center [622, 178] width 28 height 28
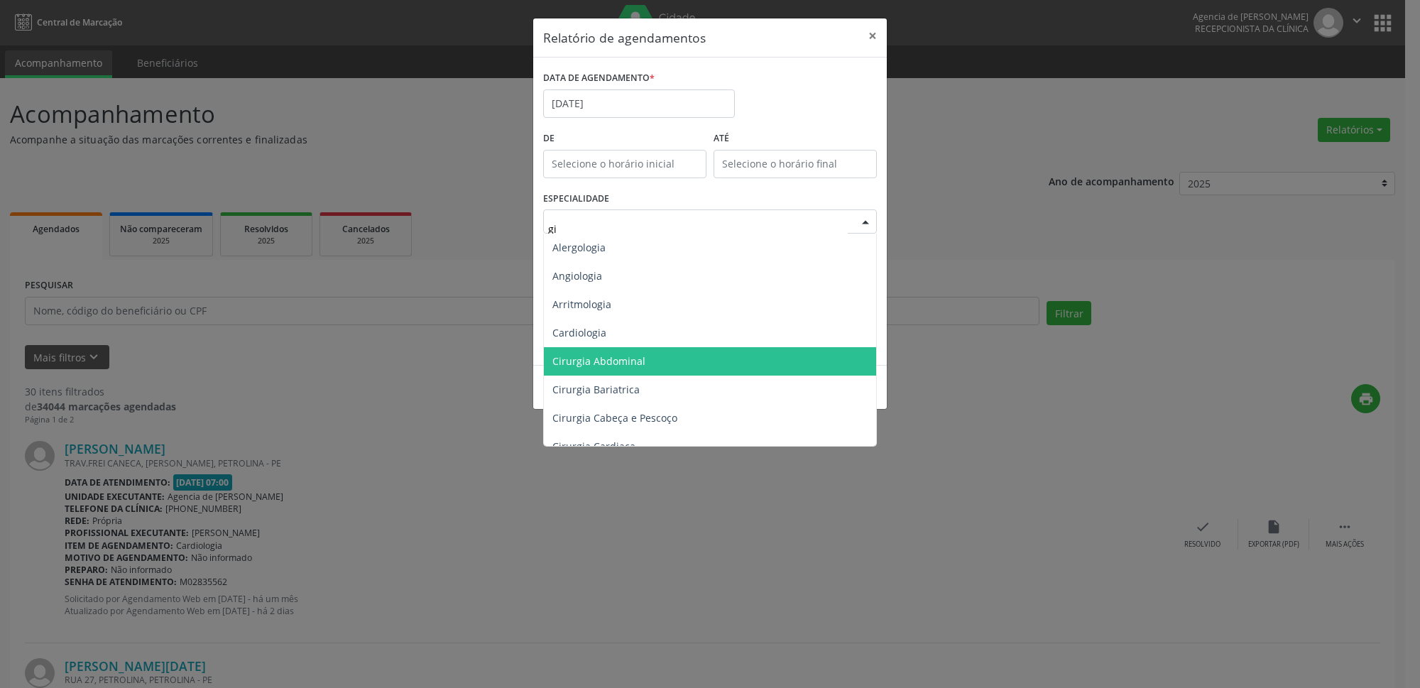
type input "gin"
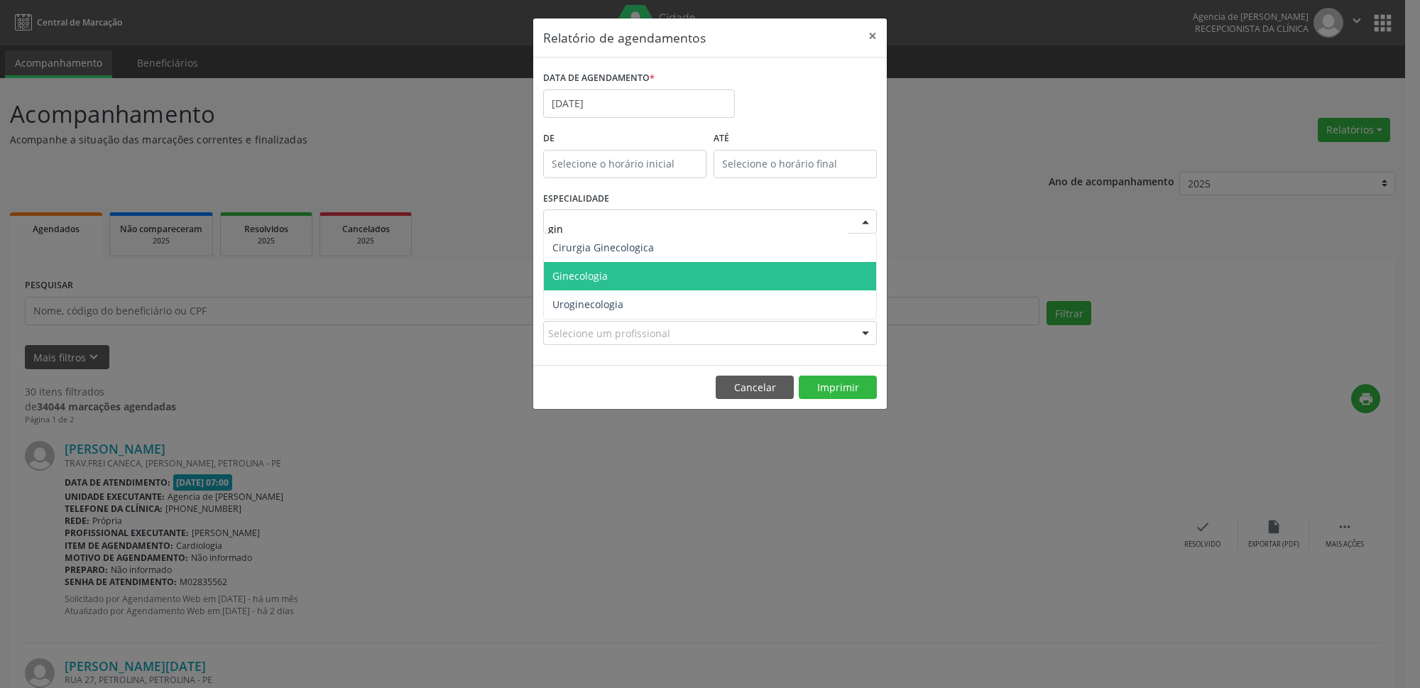
click at [593, 275] on span "Ginecologia" at bounding box center [579, 275] width 55 height 13
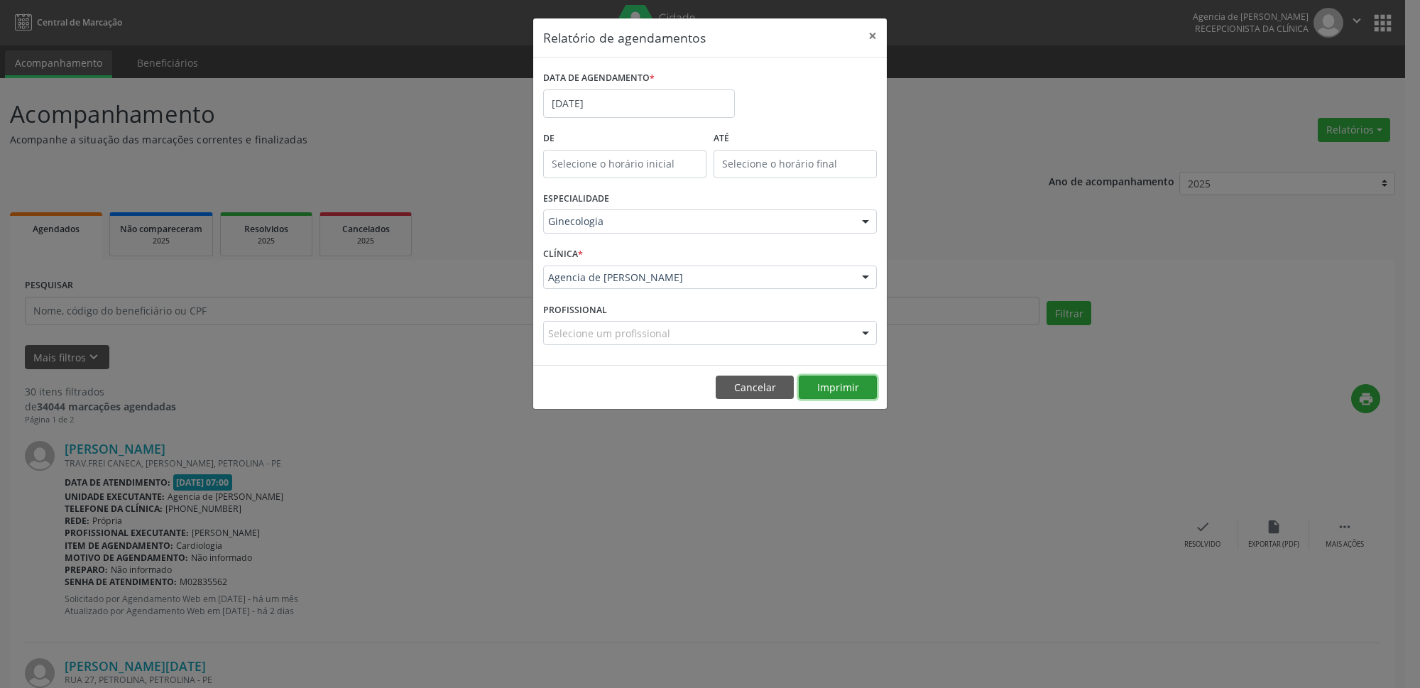
click at [827, 390] on button "Imprimir" at bounding box center [838, 388] width 78 height 24
click at [685, 95] on input "[DATE]" at bounding box center [639, 103] width 192 height 28
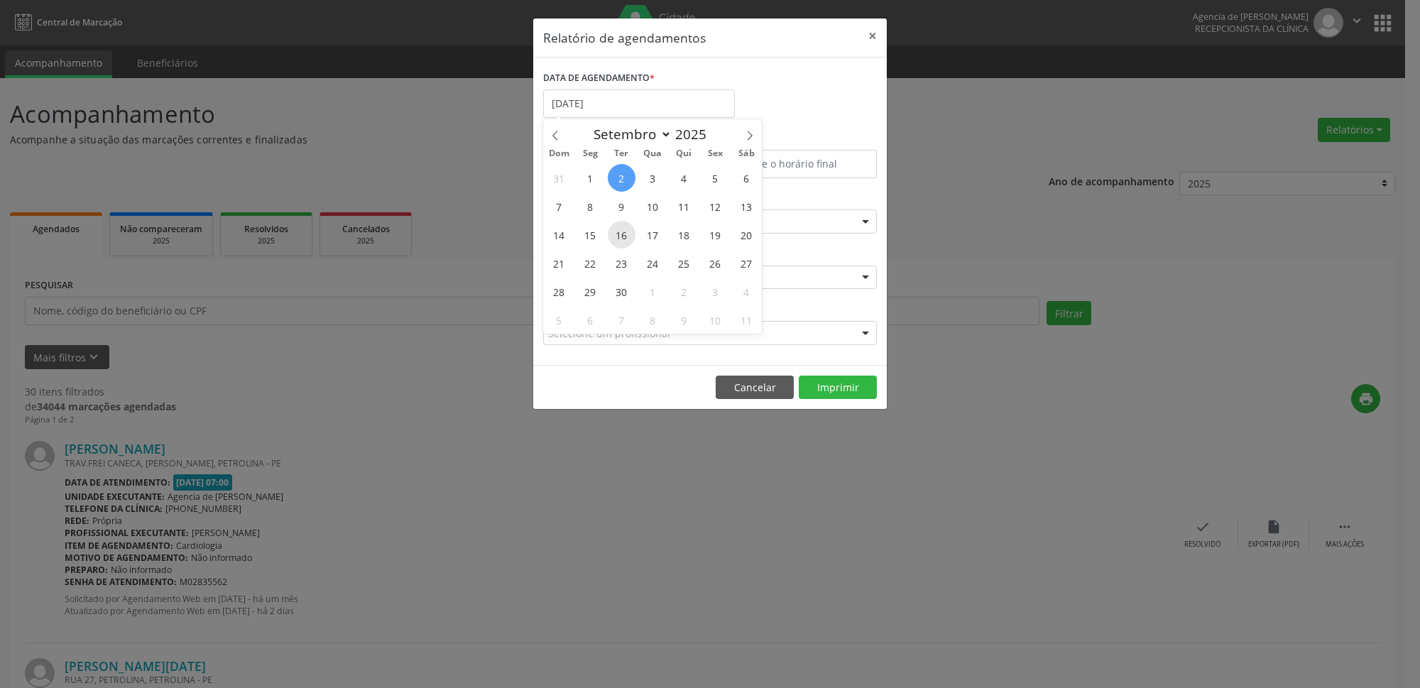
click at [627, 230] on span "16" at bounding box center [622, 235] width 28 height 28
type input "[DATE]"
click at [627, 230] on span "16" at bounding box center [622, 235] width 28 height 28
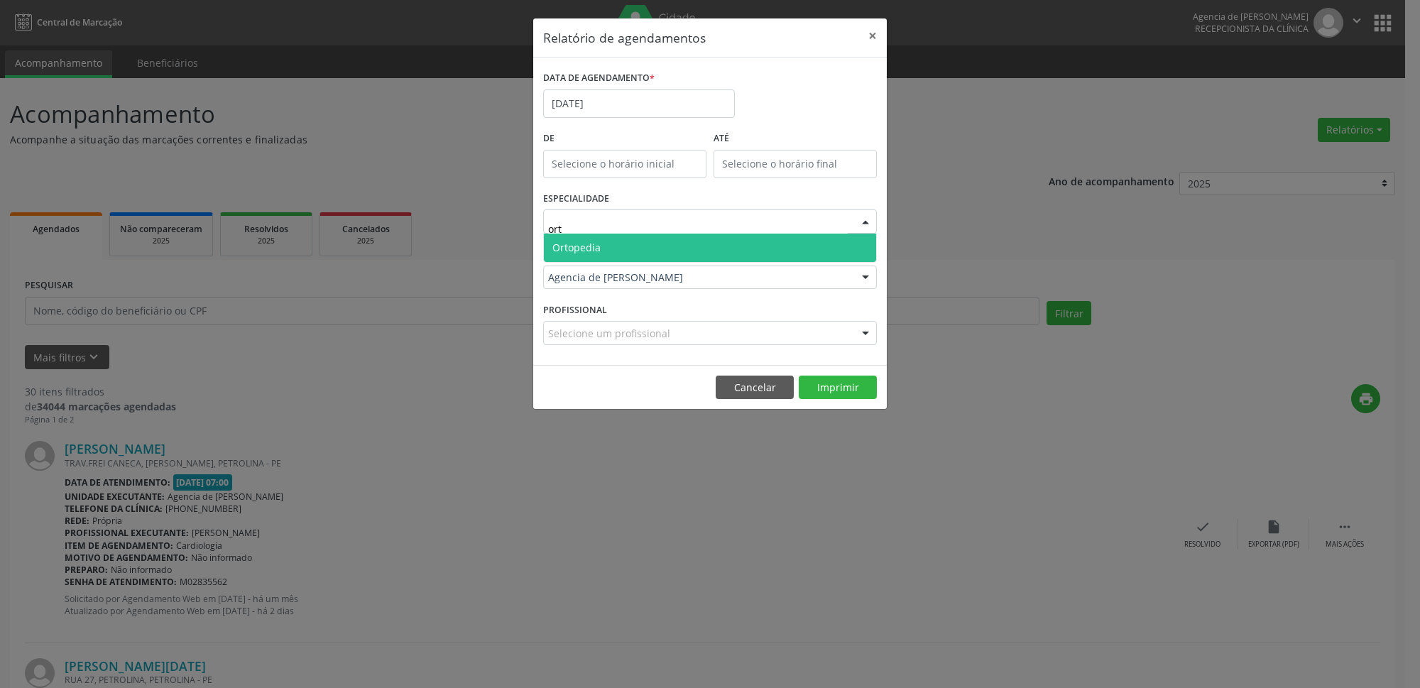
click at [639, 252] on span "Ortopedia" at bounding box center [710, 248] width 332 height 28
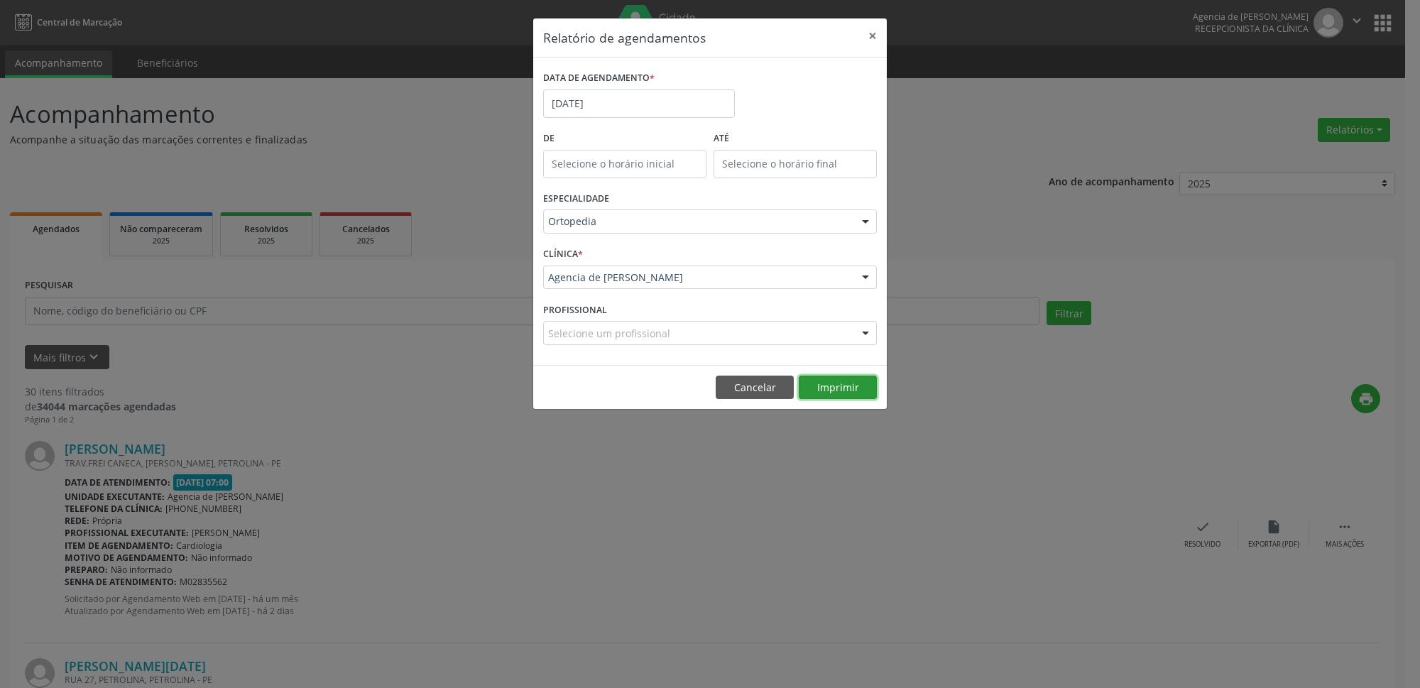
click at [844, 397] on button "Imprimir" at bounding box center [838, 388] width 78 height 24
click at [677, 105] on input "[DATE]" at bounding box center [639, 103] width 192 height 28
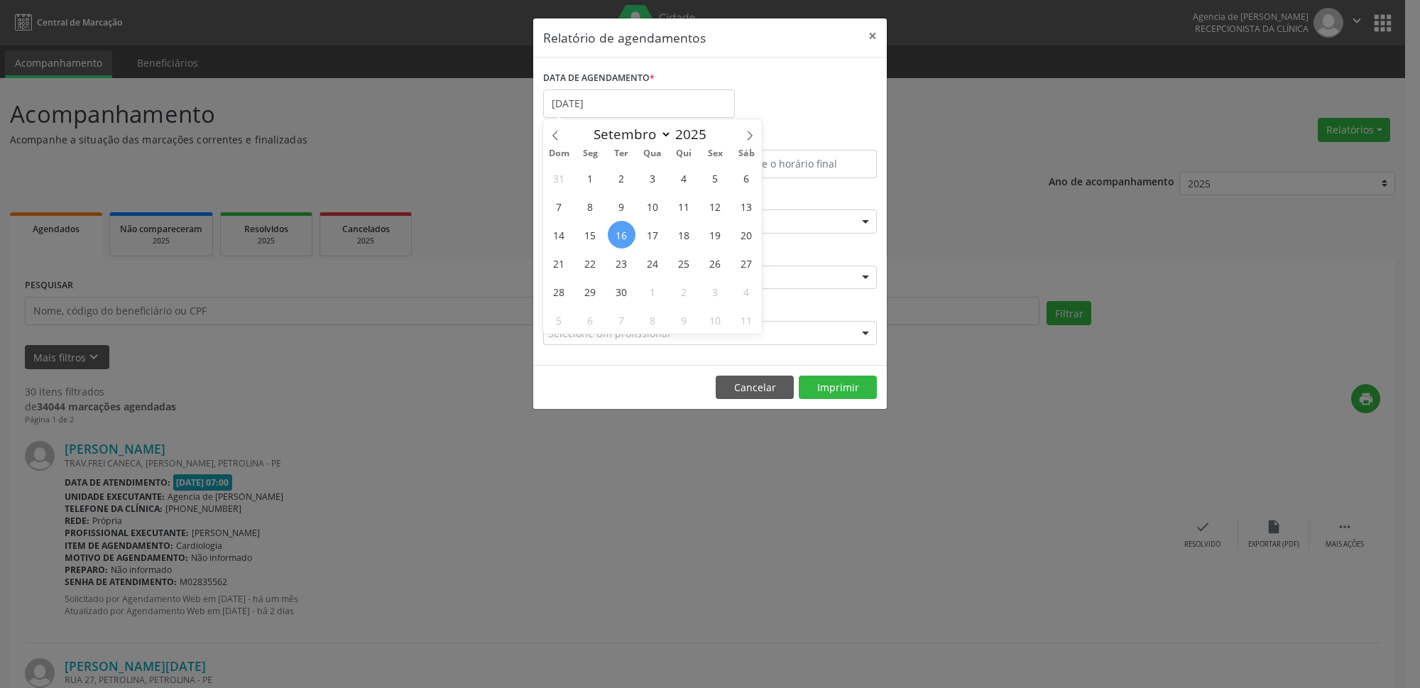
click at [781, 97] on div "DATA DE AGENDAMENTO * [DATE]" at bounding box center [710, 97] width 341 height 60
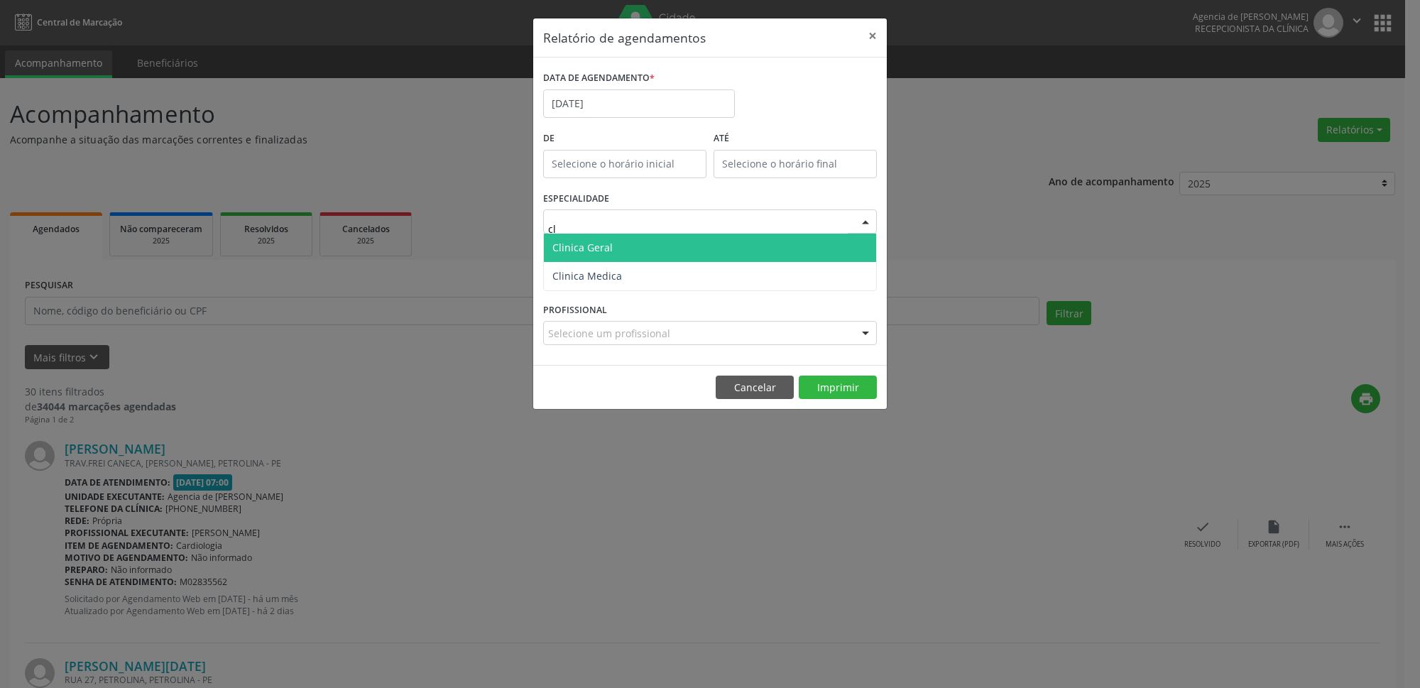
type input "cli"
click at [755, 248] on span "Clinica Geral" at bounding box center [710, 248] width 332 height 28
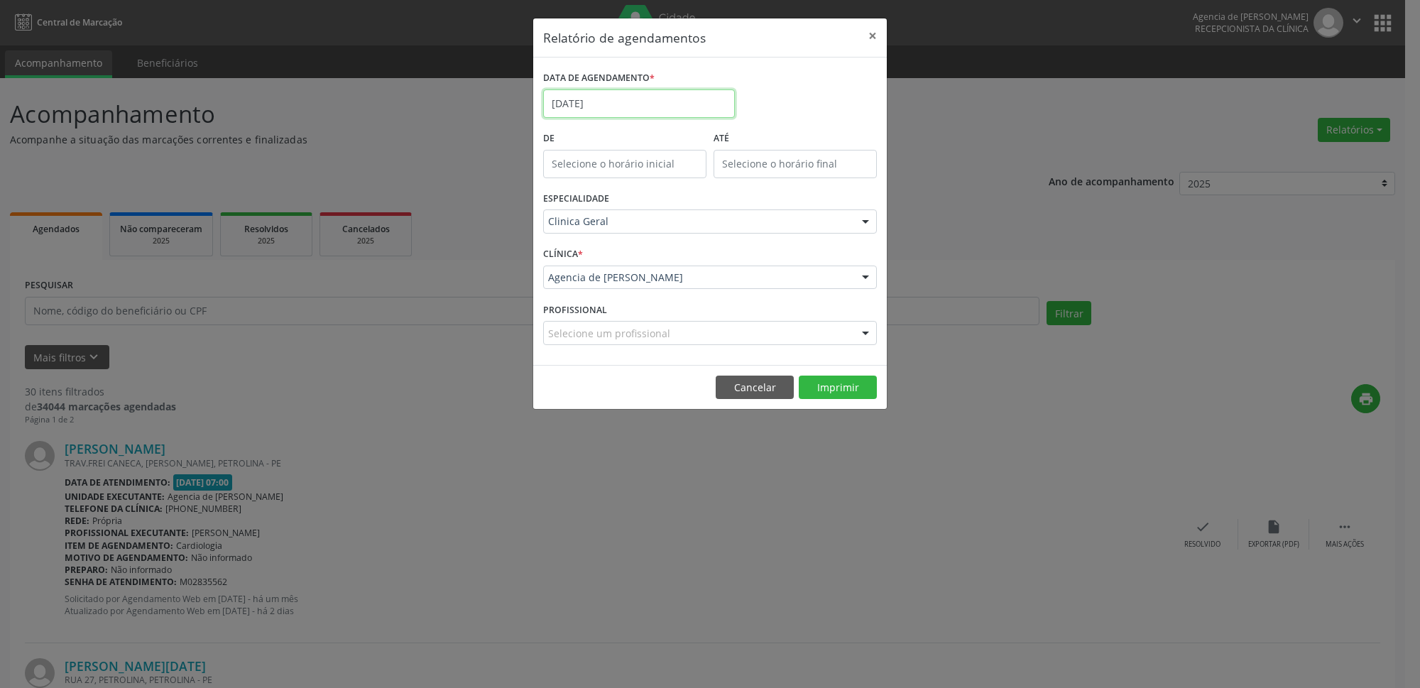
click at [657, 99] on input "[DATE]" at bounding box center [639, 103] width 192 height 28
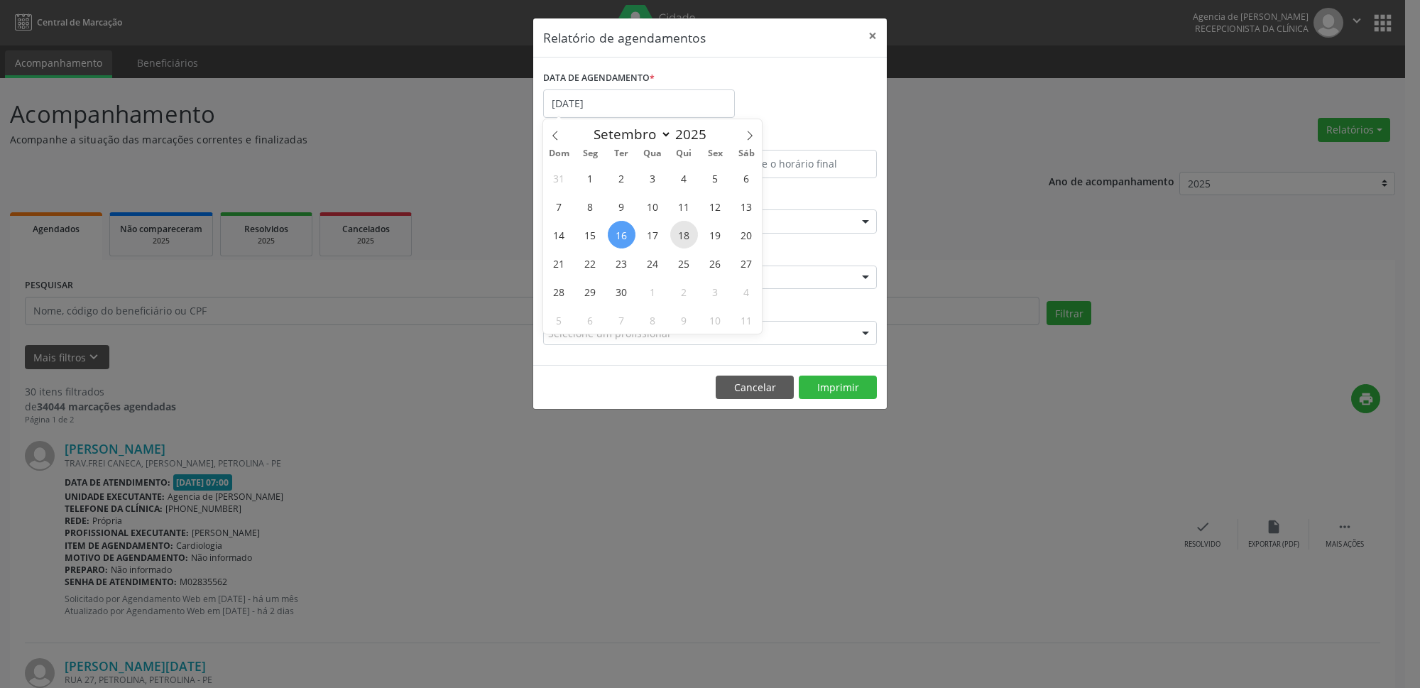
click at [689, 236] on span "18" at bounding box center [684, 235] width 28 height 28
type input "[DATE]"
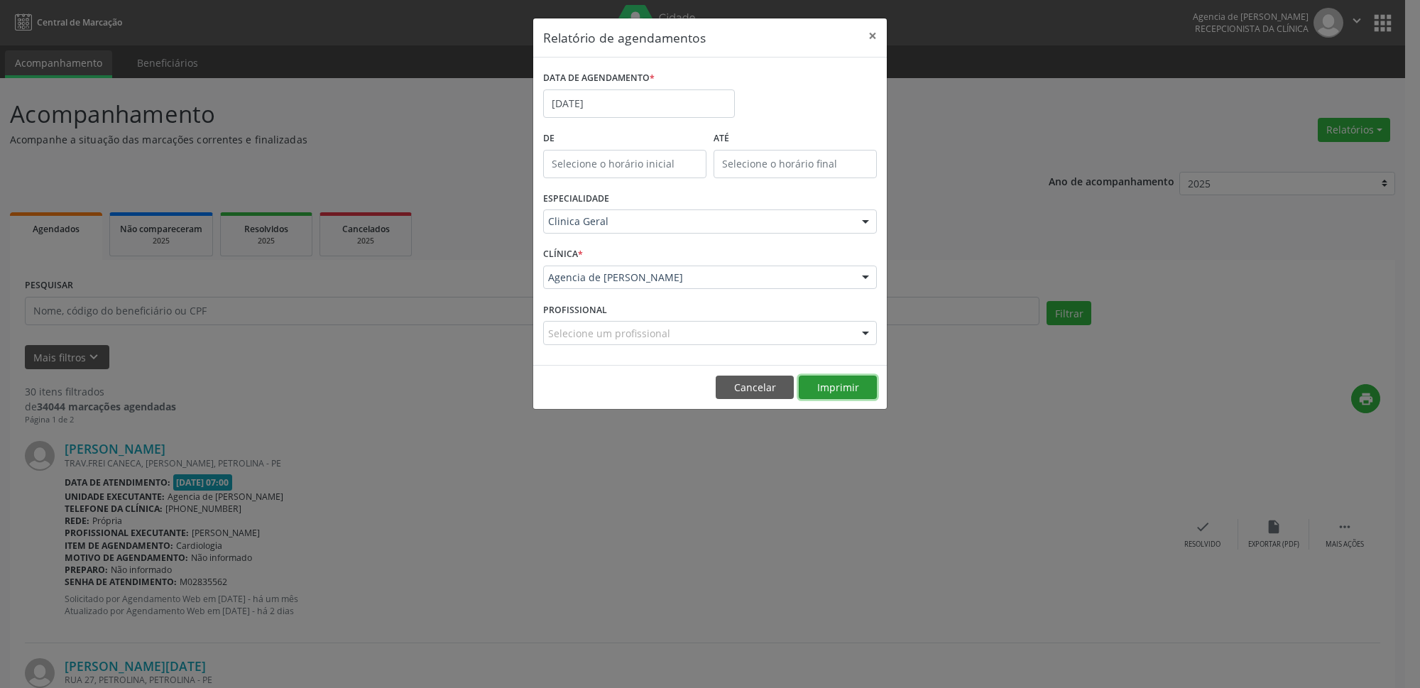
click at [845, 384] on button "Imprimir" at bounding box center [838, 388] width 78 height 24
click at [650, 110] on input "[DATE]" at bounding box center [639, 103] width 192 height 28
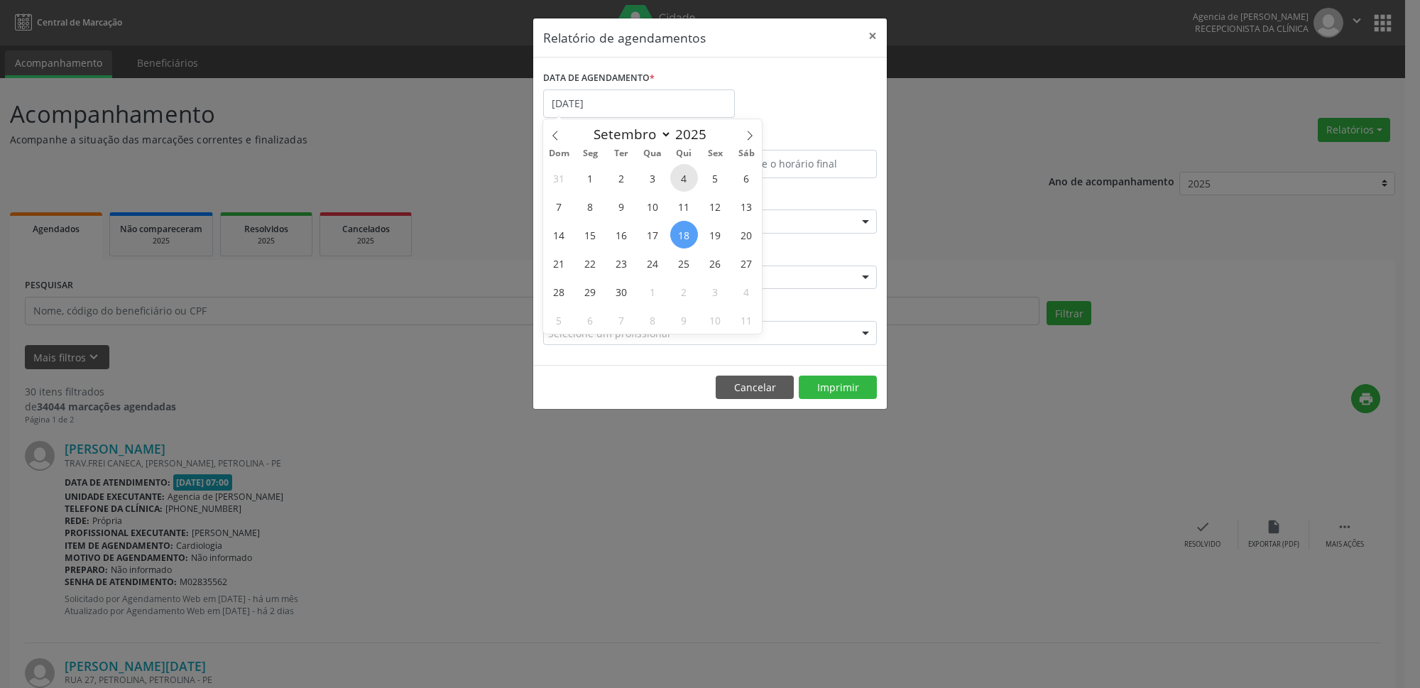
click at [684, 175] on span "4" at bounding box center [684, 178] width 28 height 28
type input "[DATE]"
click at [684, 175] on span "4" at bounding box center [684, 178] width 28 height 28
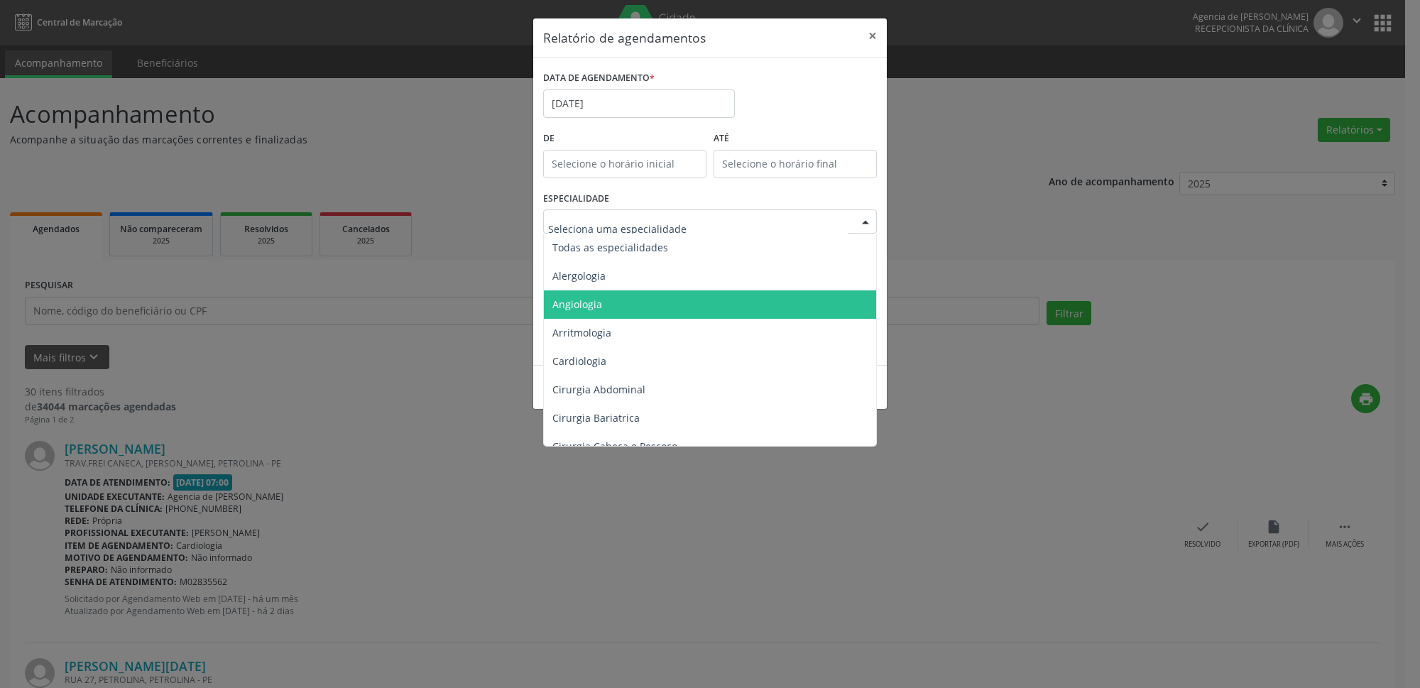
click at [628, 312] on span "Angiologia" at bounding box center [711, 304] width 334 height 28
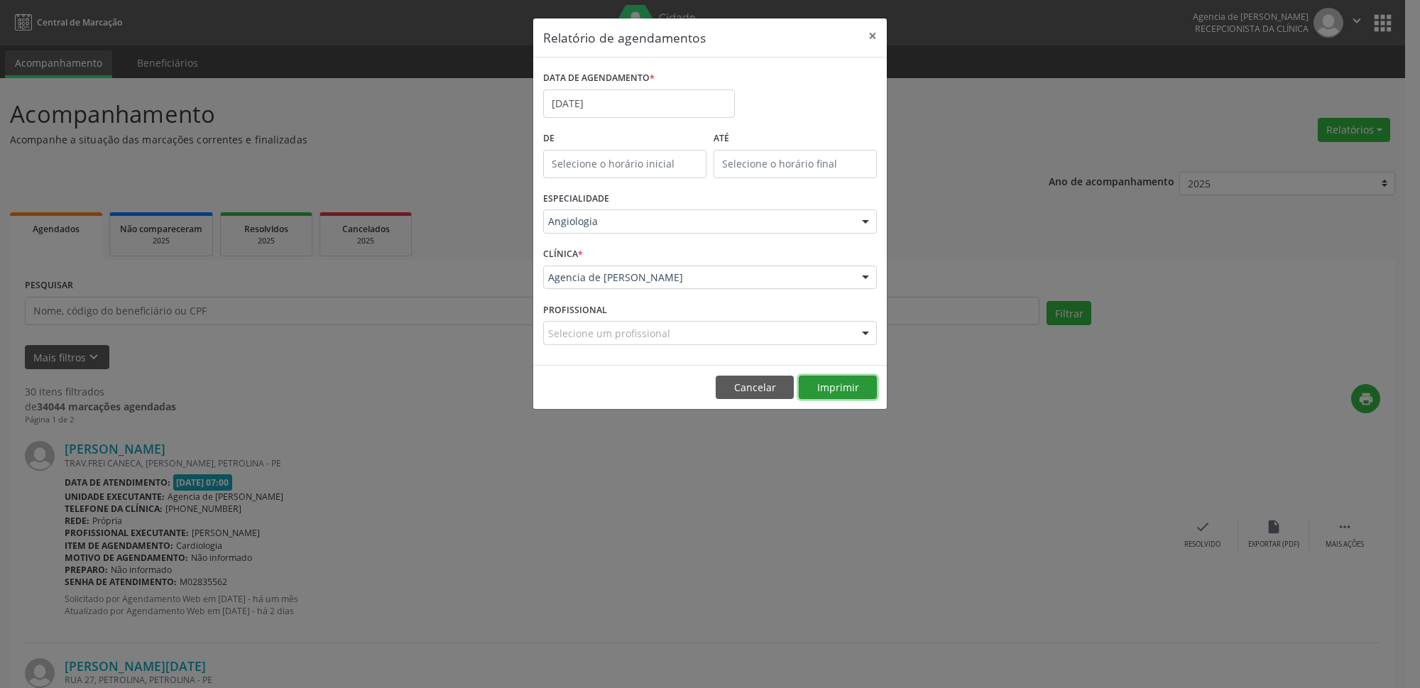
click at [845, 390] on button "Imprimir" at bounding box center [838, 388] width 78 height 24
click at [606, 104] on input "[DATE]" at bounding box center [639, 103] width 192 height 28
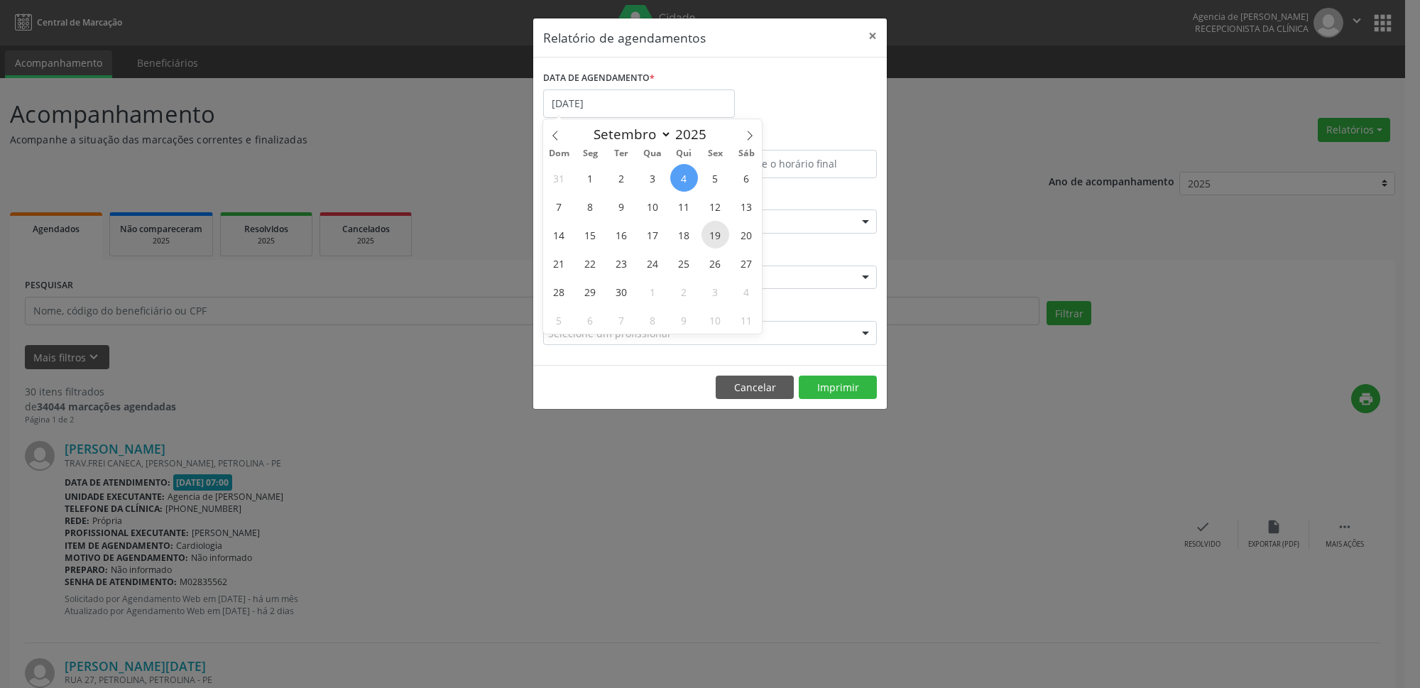
click at [717, 239] on span "19" at bounding box center [715, 235] width 28 height 28
type input "[DATE]"
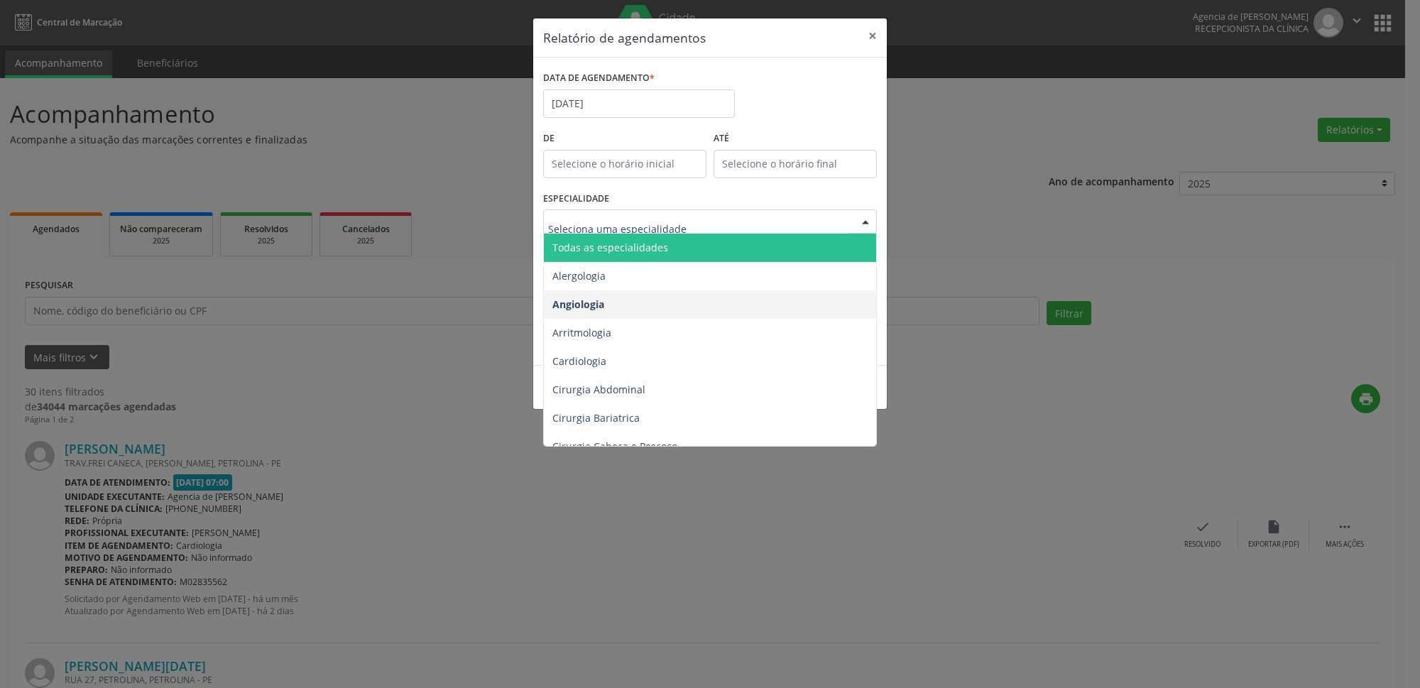
click at [681, 252] on span "Todas as especialidades" at bounding box center [711, 248] width 334 height 28
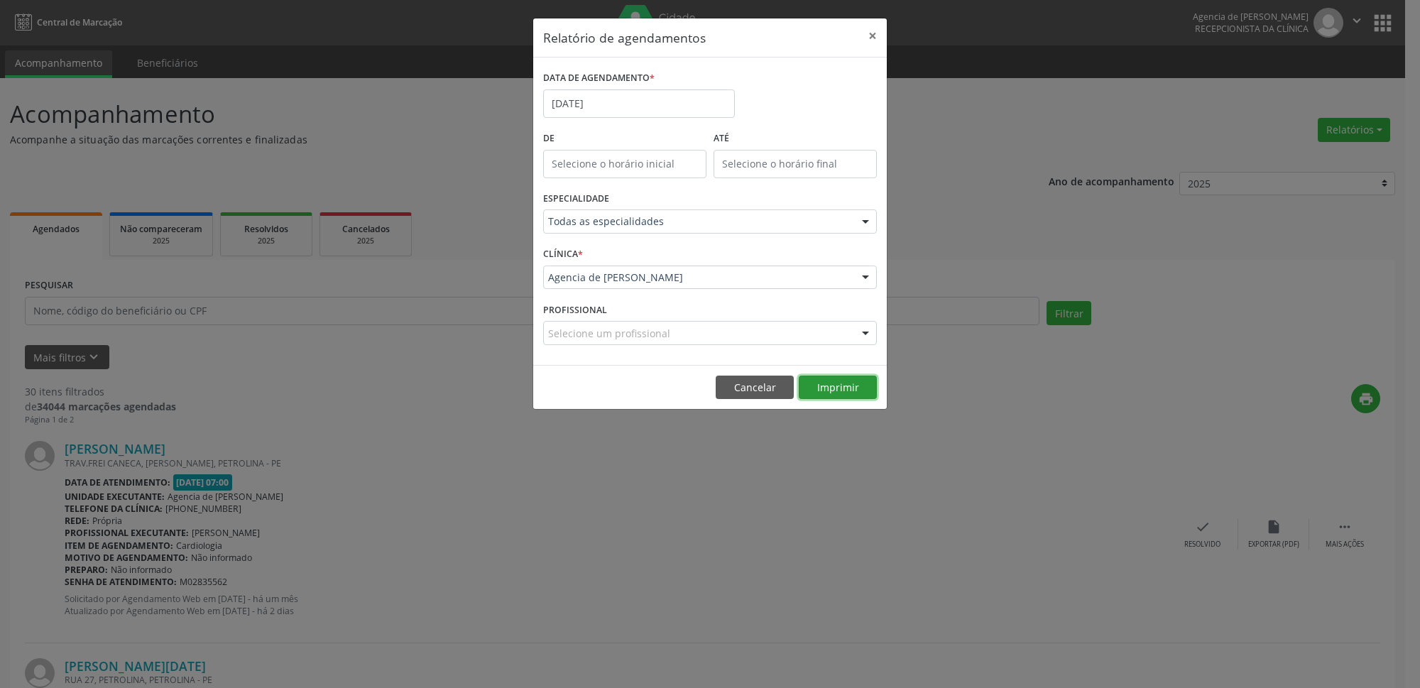
click at [835, 391] on button "Imprimir" at bounding box center [838, 388] width 78 height 24
click at [593, 110] on input "[DATE]" at bounding box center [639, 103] width 192 height 28
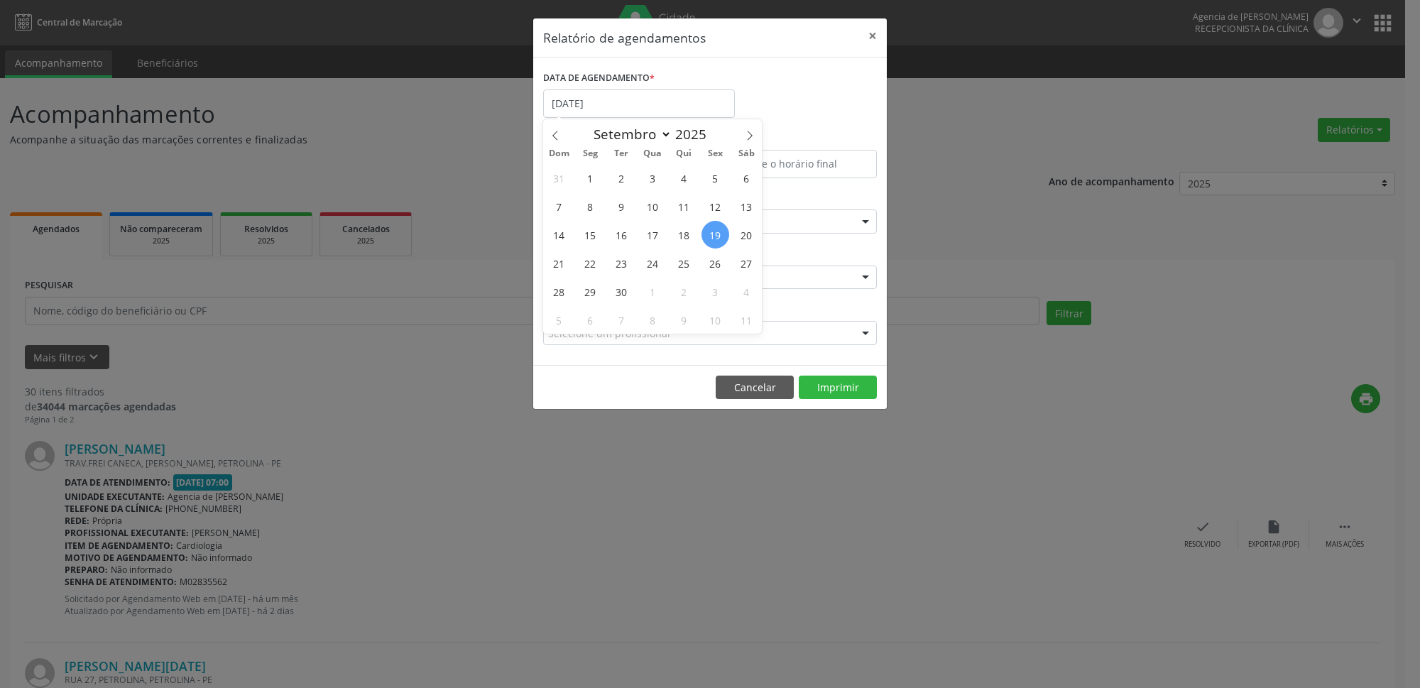
click at [689, 248] on div "31 1 2 3 4 5 6 7 8 9 10 11 12 13 14 15 16 17 18 19 20 21 22 23 24 25 26 27 28 2…" at bounding box center [652, 248] width 219 height 170
click at [689, 238] on span "18" at bounding box center [684, 235] width 28 height 28
type input "[DATE]"
click at [689, 238] on span "18" at bounding box center [684, 235] width 28 height 28
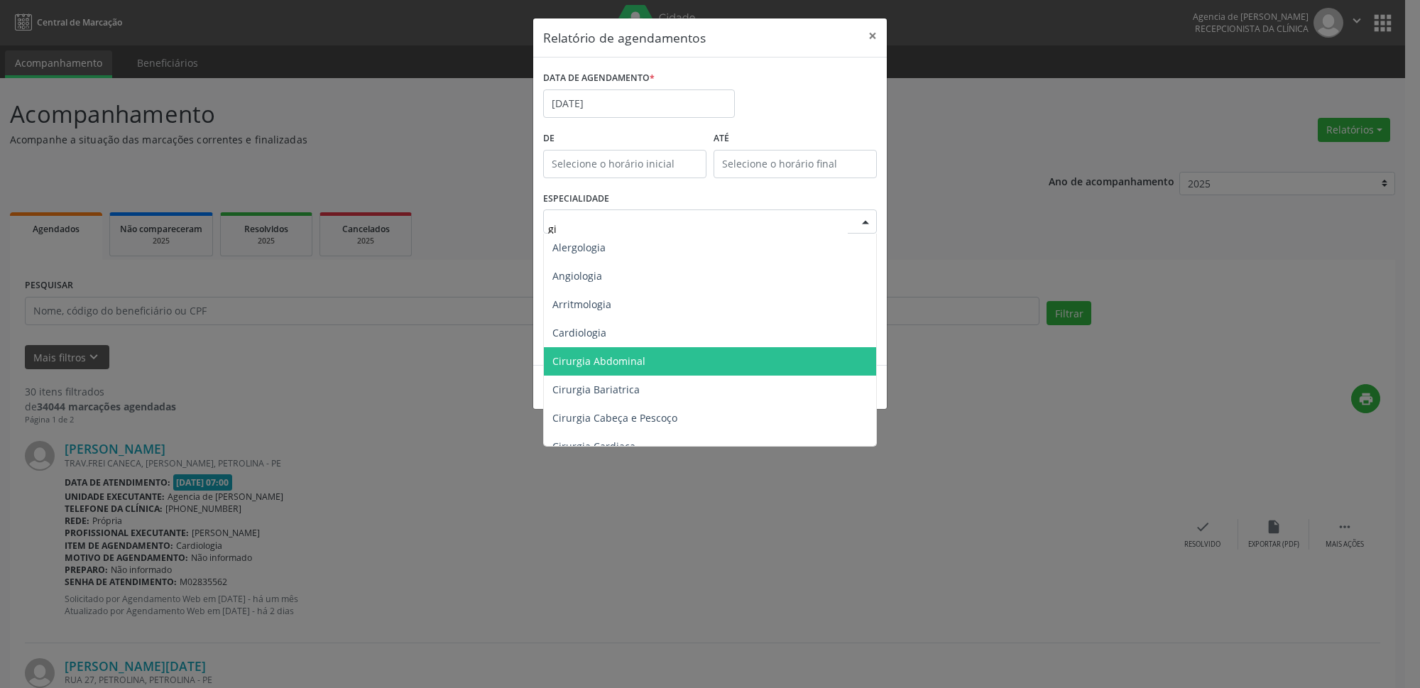
type input "gin"
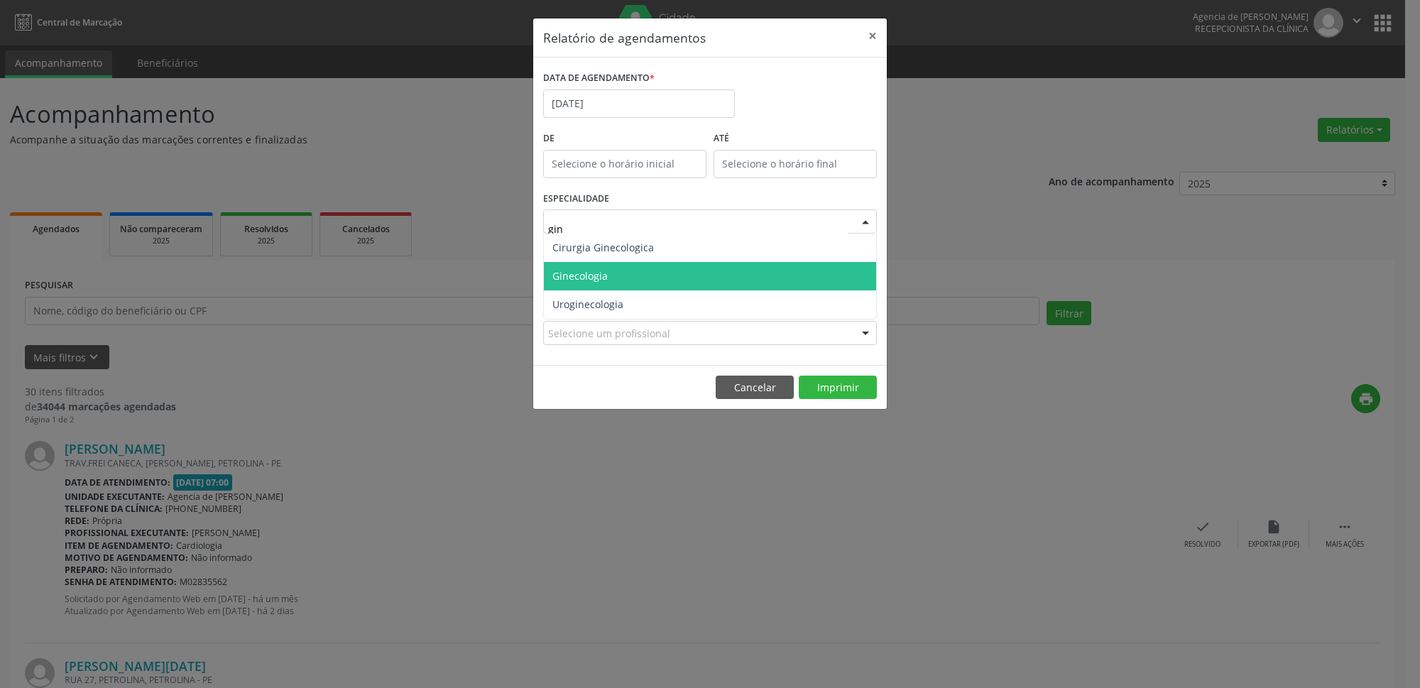
click at [611, 272] on span "Ginecologia" at bounding box center [710, 276] width 332 height 28
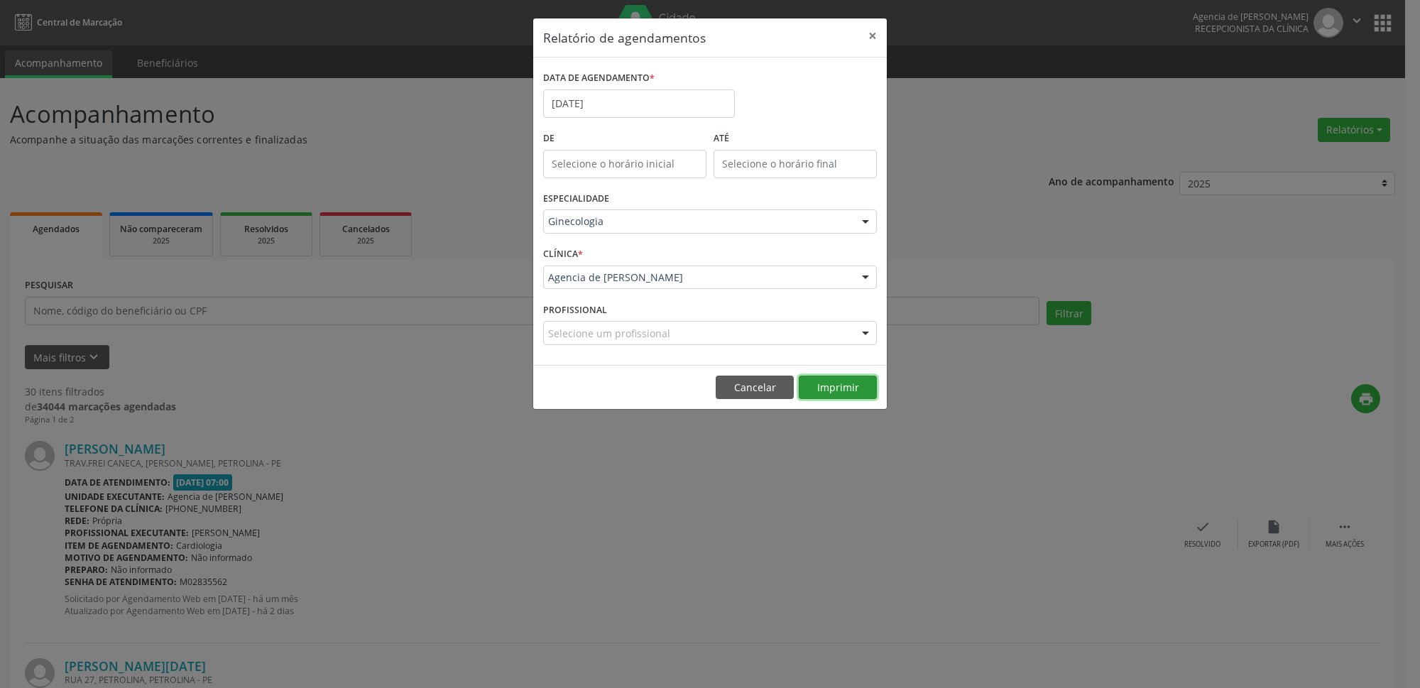
click at [819, 383] on button "Imprimir" at bounding box center [838, 388] width 78 height 24
click at [641, 98] on input "[DATE]" at bounding box center [639, 103] width 192 height 28
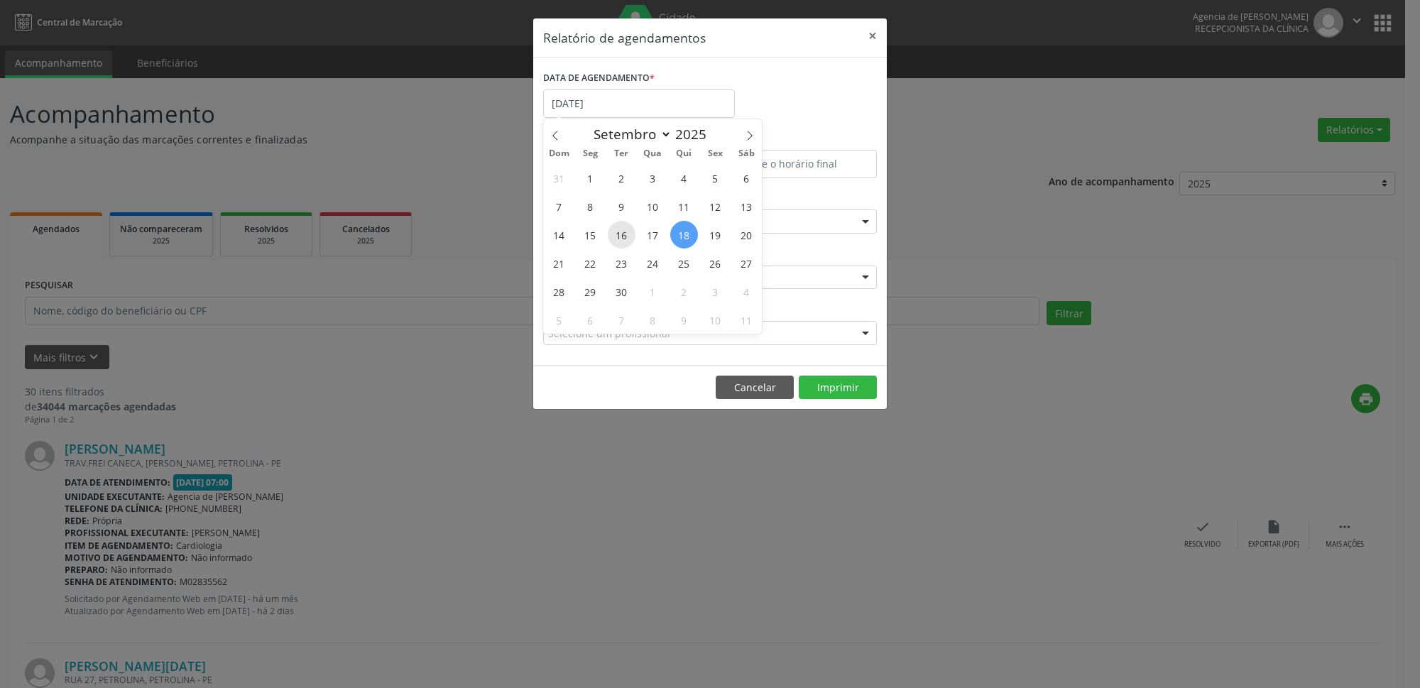
click at [622, 237] on span "16" at bounding box center [622, 235] width 28 height 28
type input "[DATE]"
click at [622, 237] on span "16" at bounding box center [622, 235] width 28 height 28
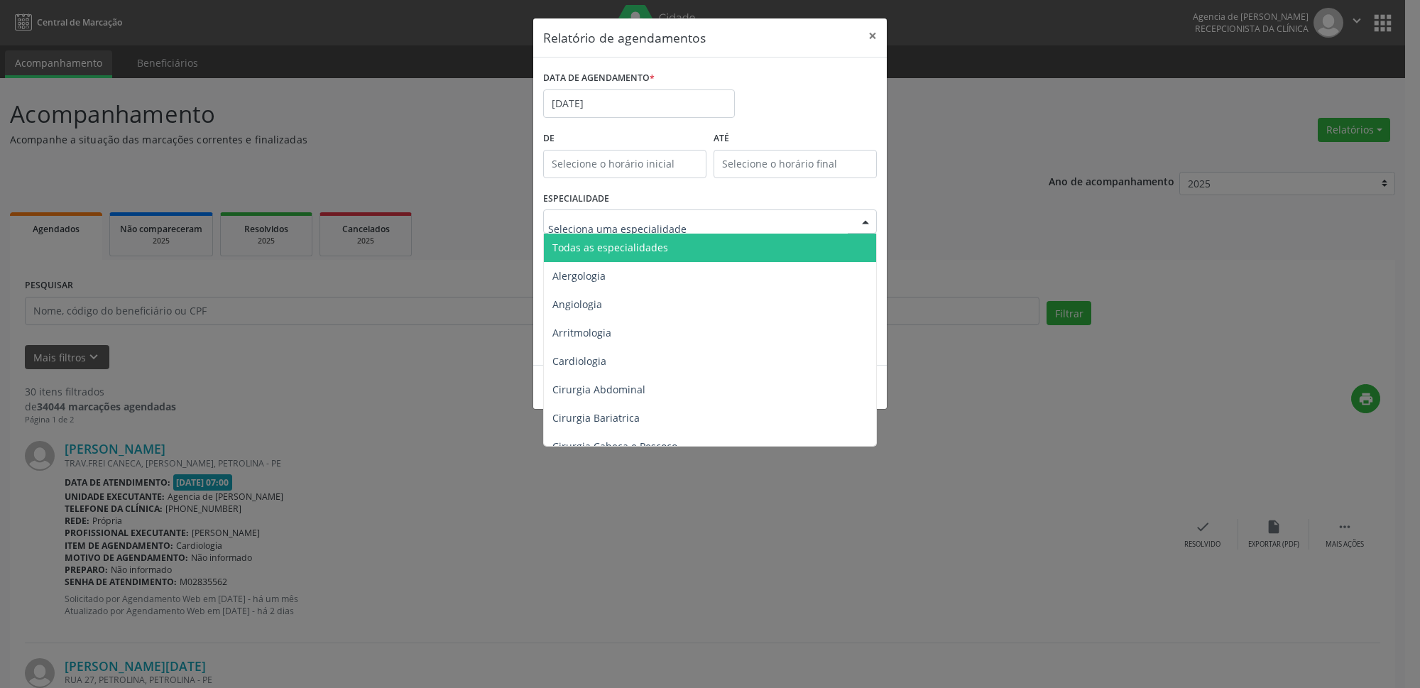
click at [620, 226] on input "text" at bounding box center [698, 228] width 300 height 28
click at [638, 197] on div "ESPECIALIDADE Todas as especialidades Alergologia Angiologia Arritmologia Cardi…" at bounding box center [710, 215] width 341 height 55
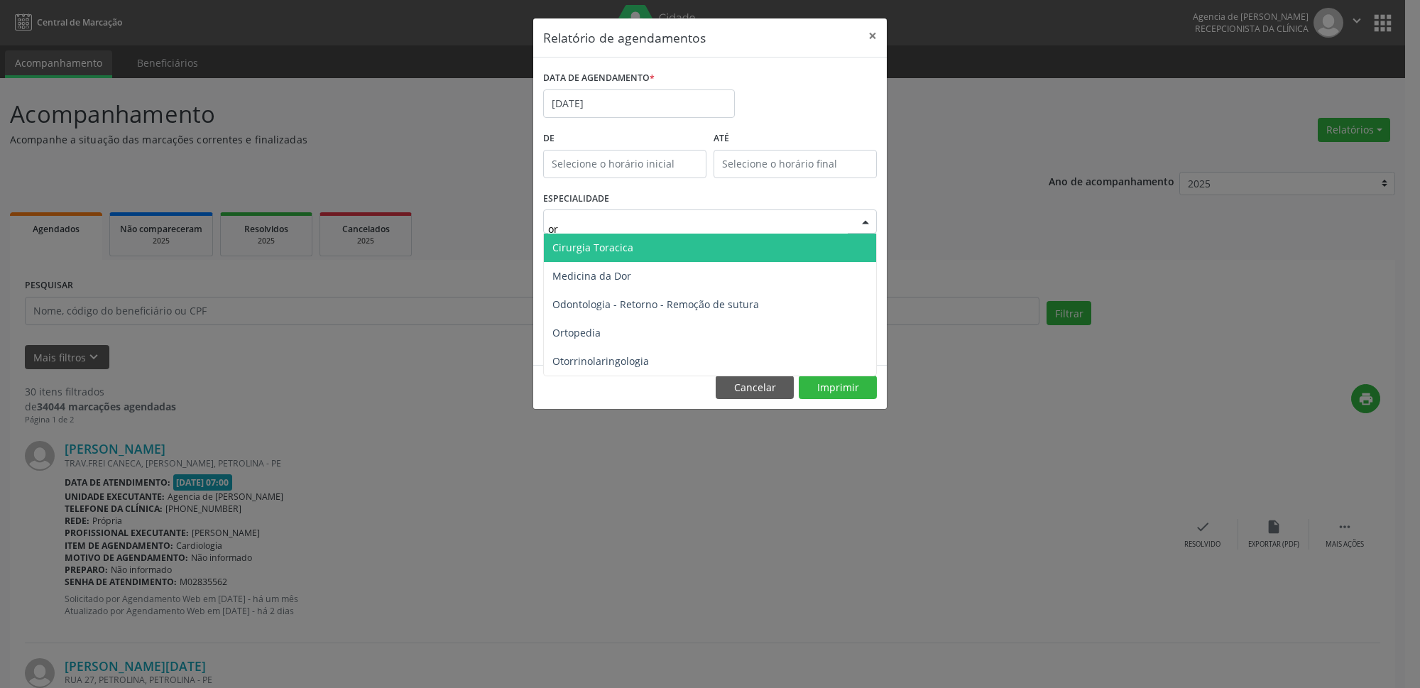
type input "ort"
click at [667, 248] on span "Ortopedia" at bounding box center [710, 248] width 332 height 28
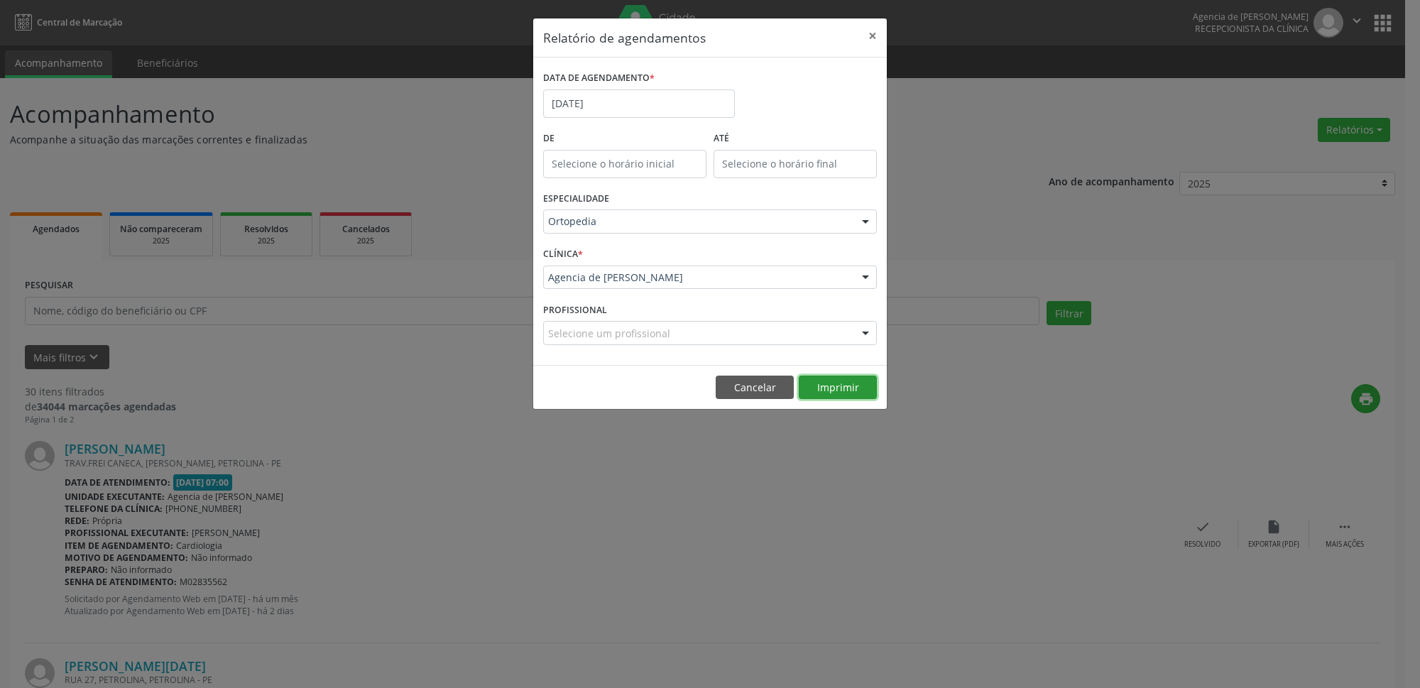
click at [856, 393] on button "Imprimir" at bounding box center [838, 388] width 78 height 24
click at [579, 104] on input "[DATE]" at bounding box center [639, 103] width 192 height 28
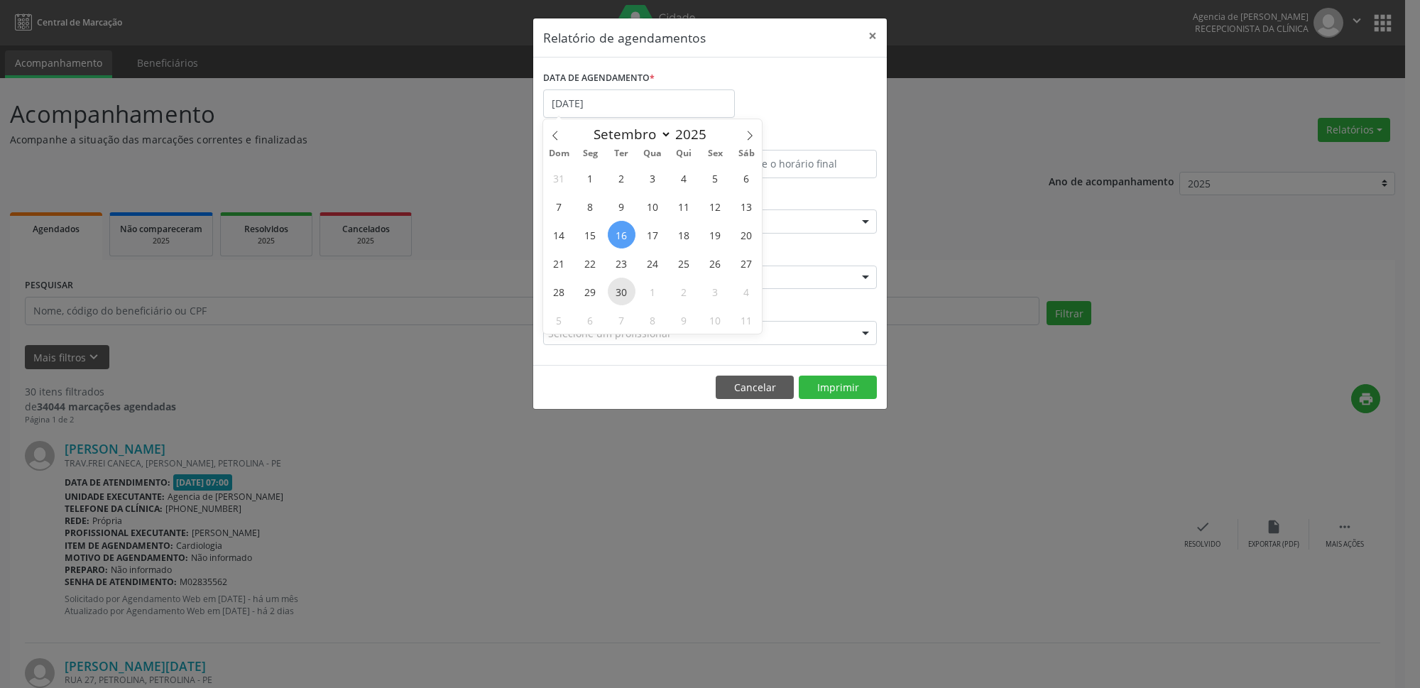
click at [620, 297] on span "30" at bounding box center [622, 292] width 28 height 28
type input "[DATE]"
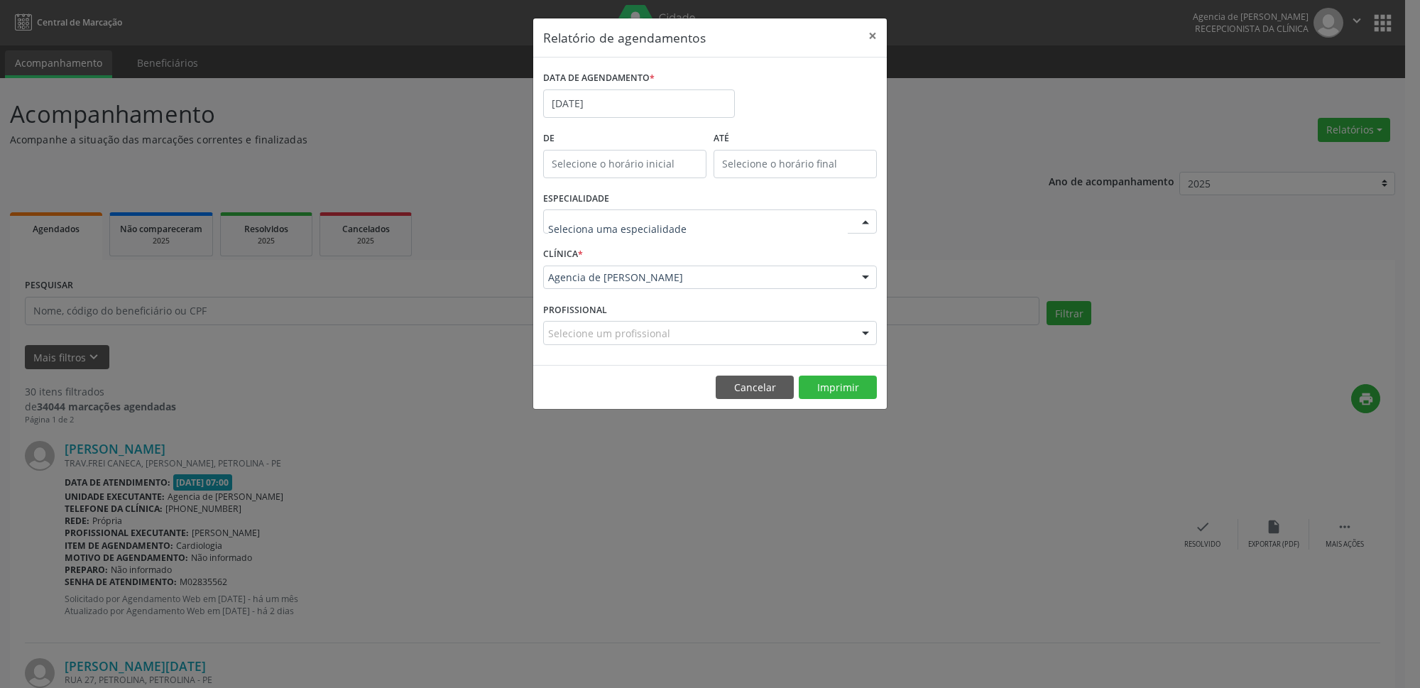
click at [649, 214] on div at bounding box center [710, 221] width 334 height 24
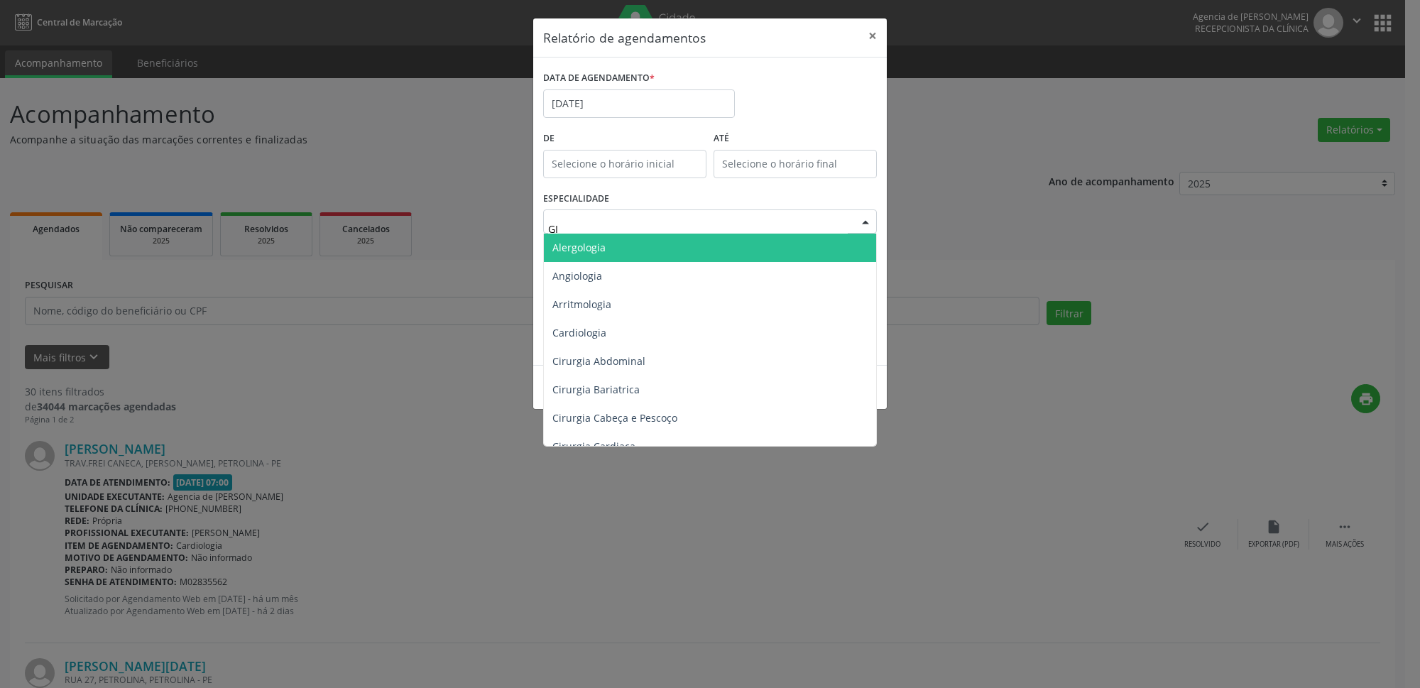
type input "GIN"
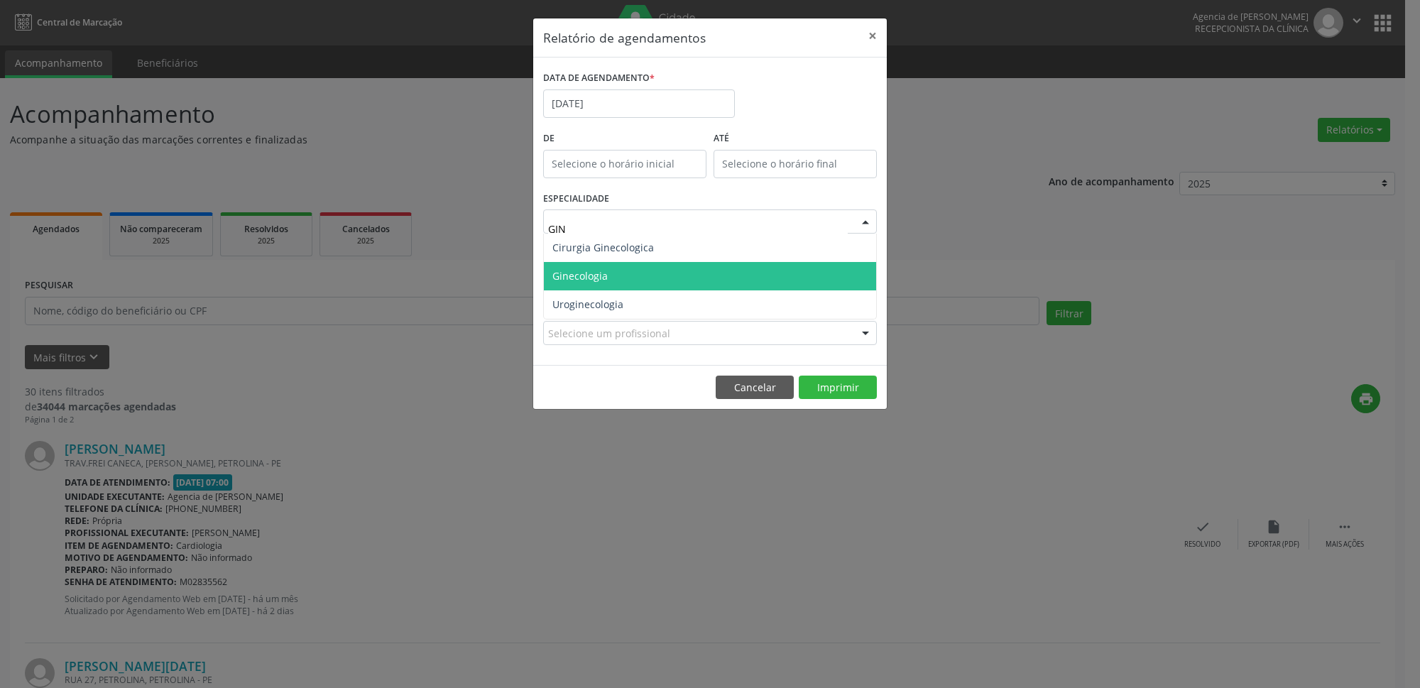
click at [649, 286] on span "Ginecologia" at bounding box center [710, 276] width 332 height 28
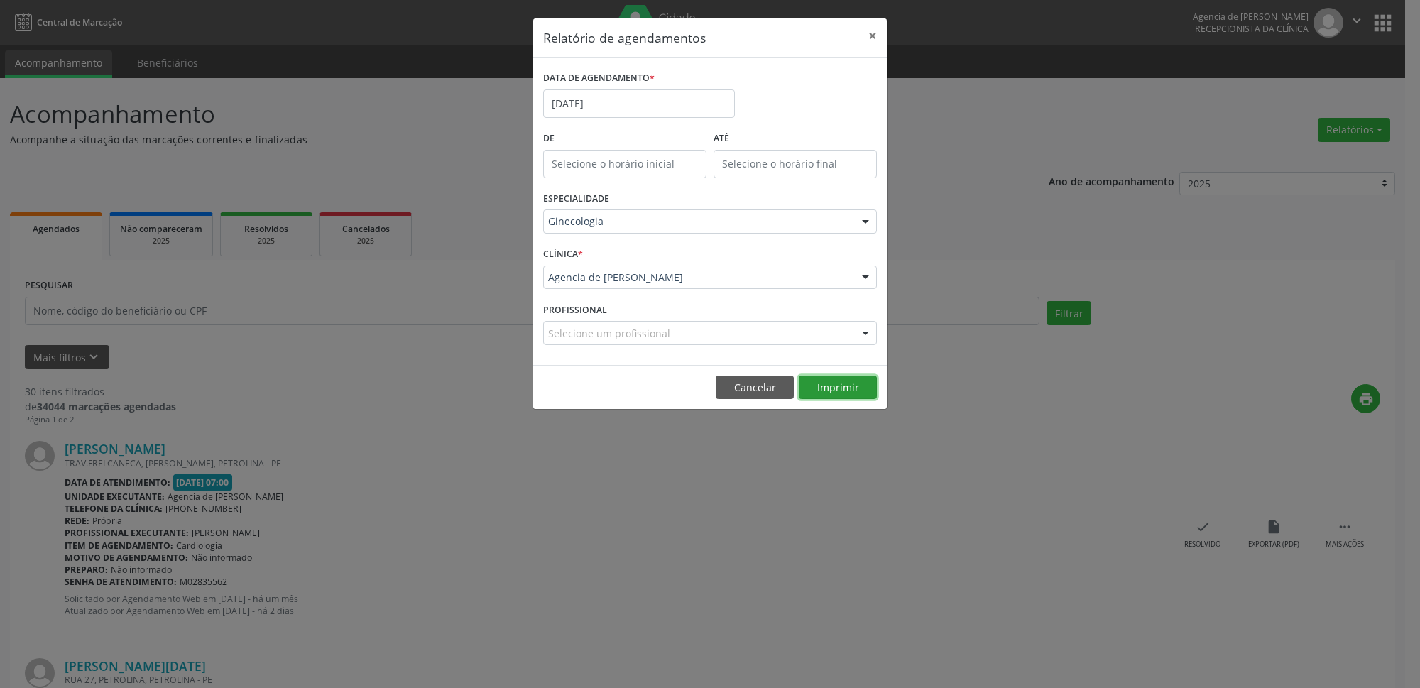
click at [830, 396] on button "Imprimir" at bounding box center [838, 388] width 78 height 24
click at [655, 116] on input "[DATE]" at bounding box center [639, 103] width 192 height 28
click at [631, 105] on input "[DATE]" at bounding box center [639, 103] width 192 height 28
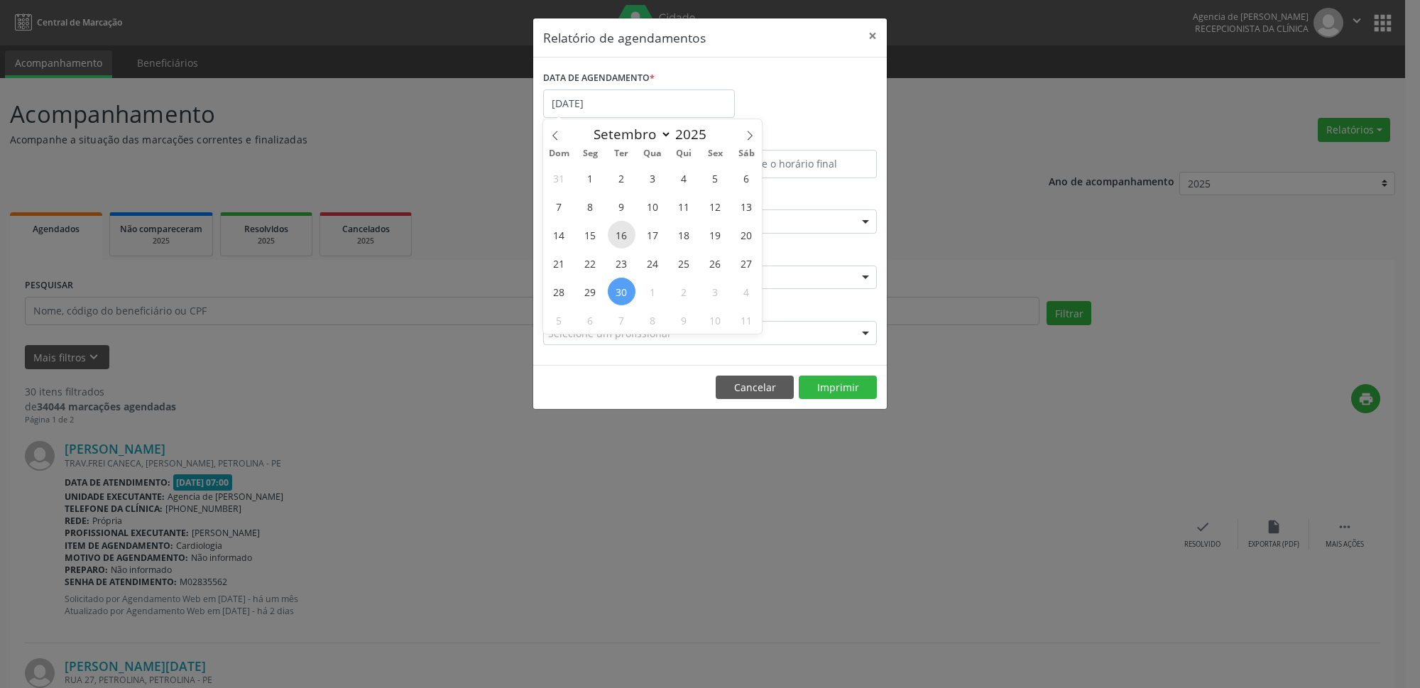
click at [624, 240] on span "16" at bounding box center [622, 235] width 28 height 28
type input "[DATE]"
click at [624, 240] on span "16" at bounding box center [622, 235] width 28 height 28
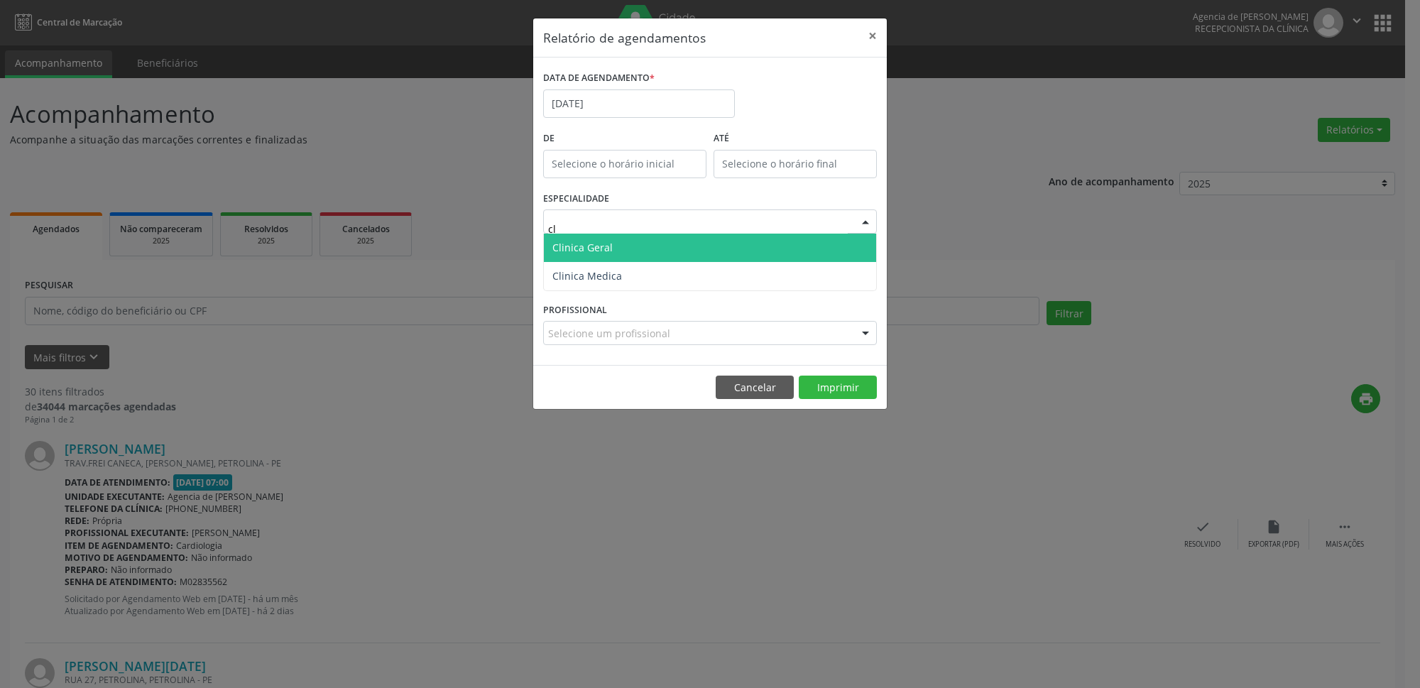
type input "cli"
click at [623, 246] on span "Clinica Geral" at bounding box center [710, 248] width 332 height 28
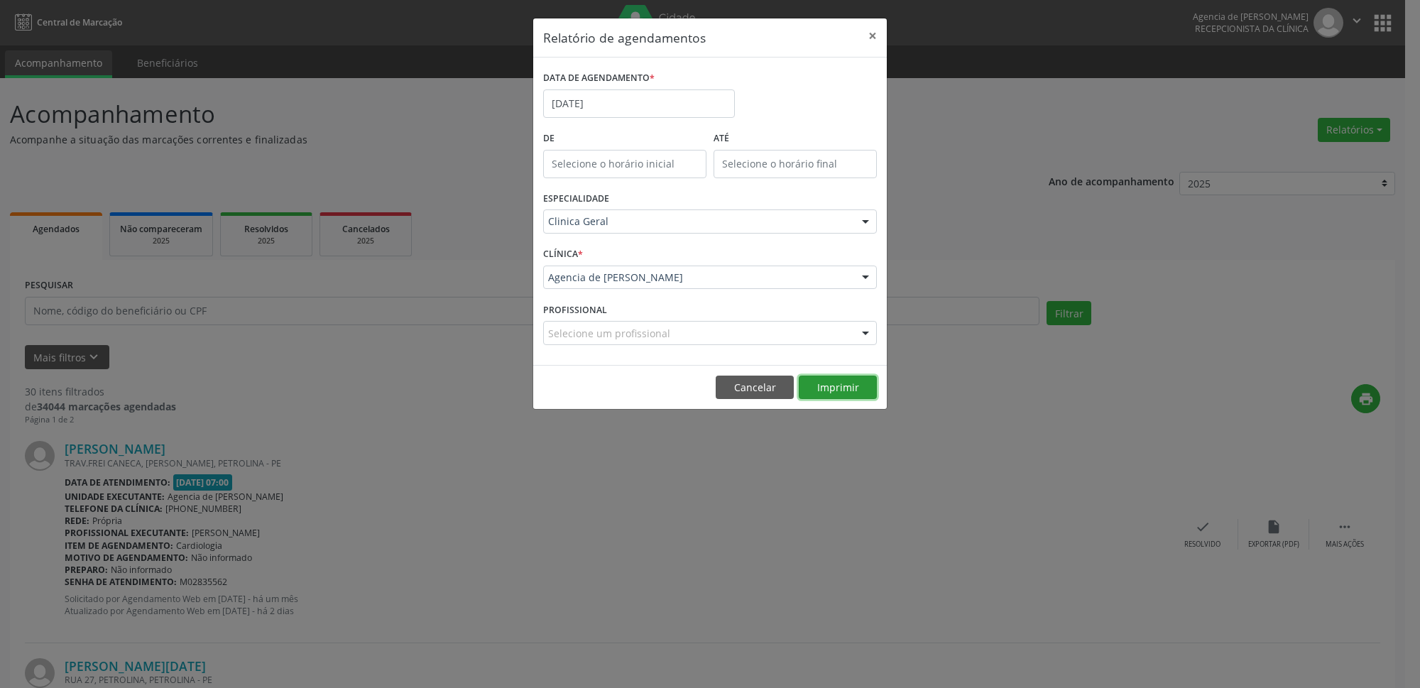
click at [841, 383] on button "Imprimir" at bounding box center [838, 388] width 78 height 24
